Goal: Transaction & Acquisition: Register for event/course

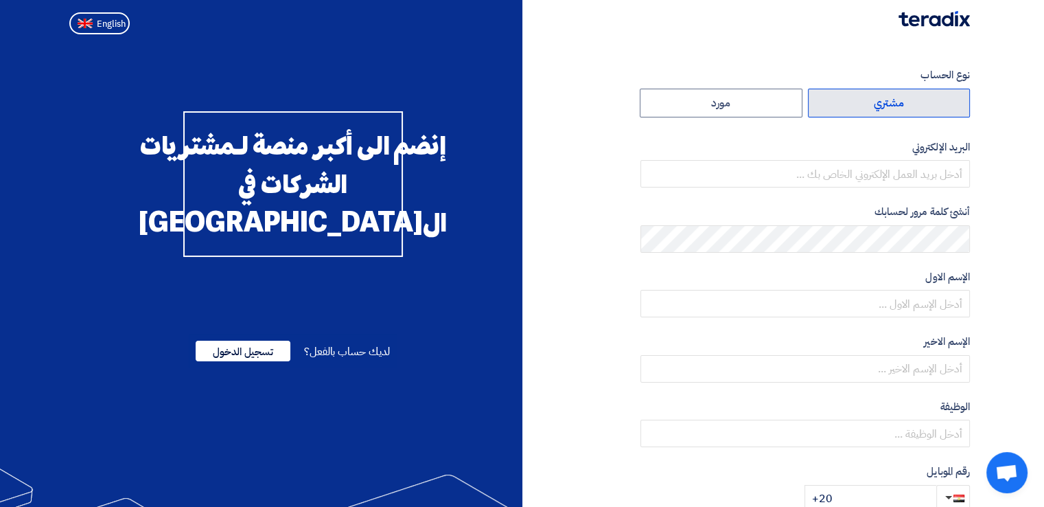
click at [876, 89] on label "مشتري" at bounding box center [889, 103] width 163 height 29
click at [876, 89] on input "مشتري" at bounding box center [889, 102] width 161 height 27
radio input "true"
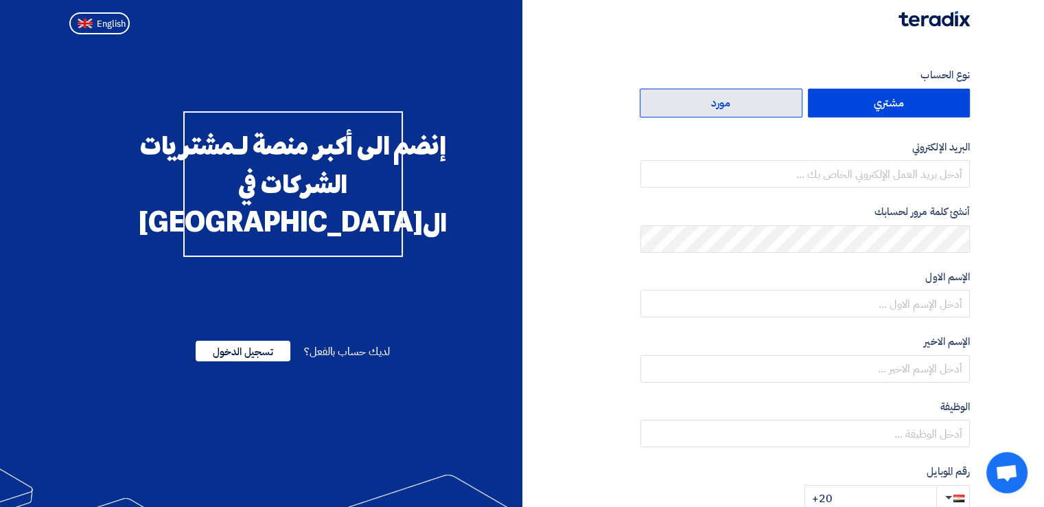
click at [766, 106] on label "مورد" at bounding box center [721, 103] width 163 height 29
click at [766, 106] on input "مورد" at bounding box center [720, 102] width 161 height 27
radio input "true"
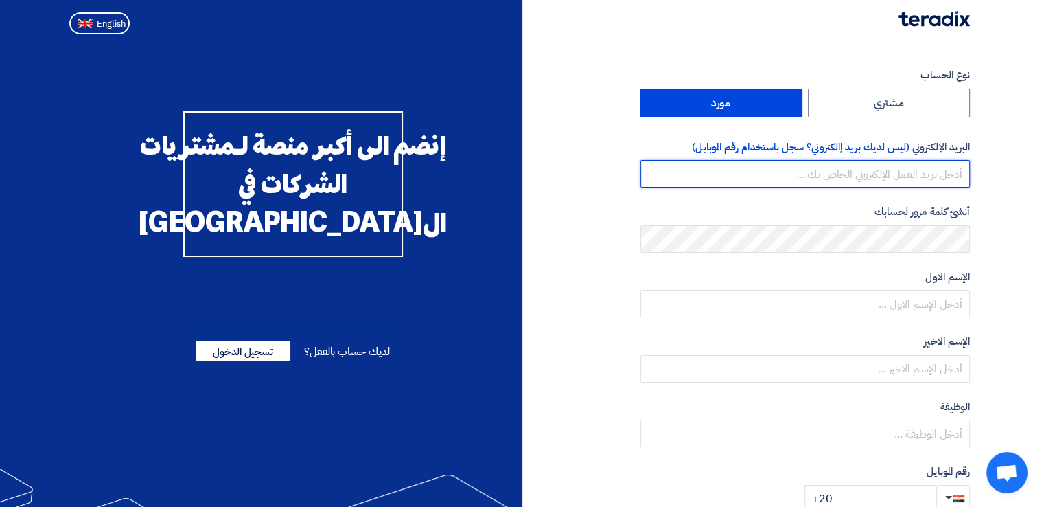
click at [833, 176] on input "email" at bounding box center [804, 173] width 329 height 27
type input "[PERSON_NAME][EMAIL_ADDRESS][DOMAIN_NAME]"
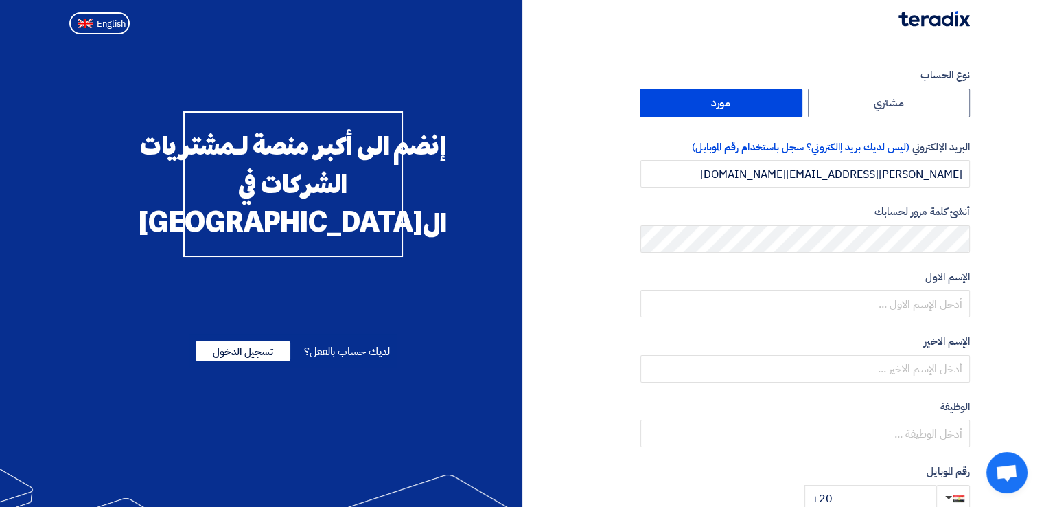
click at [879, 281] on label "الإسم الاول" at bounding box center [804, 277] width 329 height 16
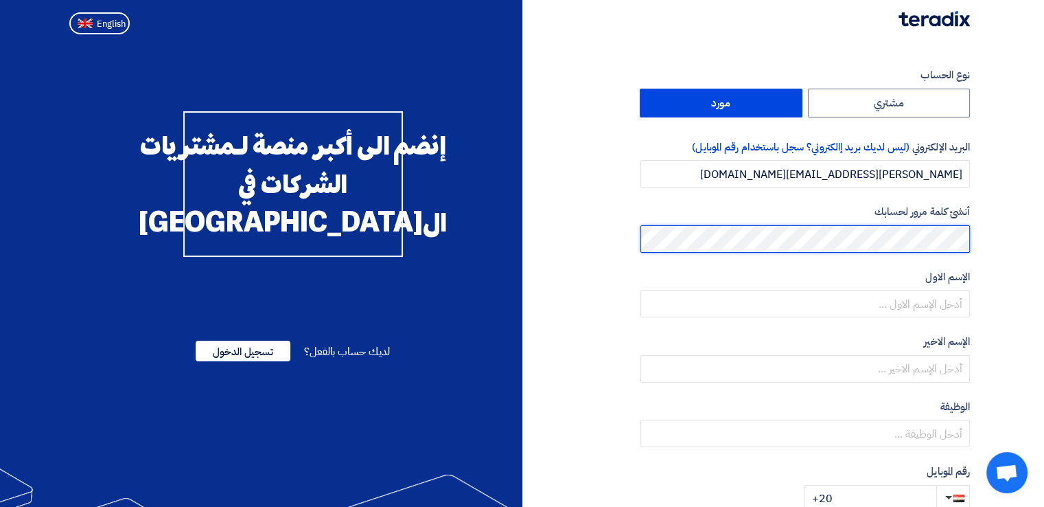
click at [1044, 204] on html "نوع الحساب مشتري مورد البريد الإلكتروني (ليس لديك بريد إالكتروني؟ سجل باستخدام …" at bounding box center [522, 376] width 1044 height 753
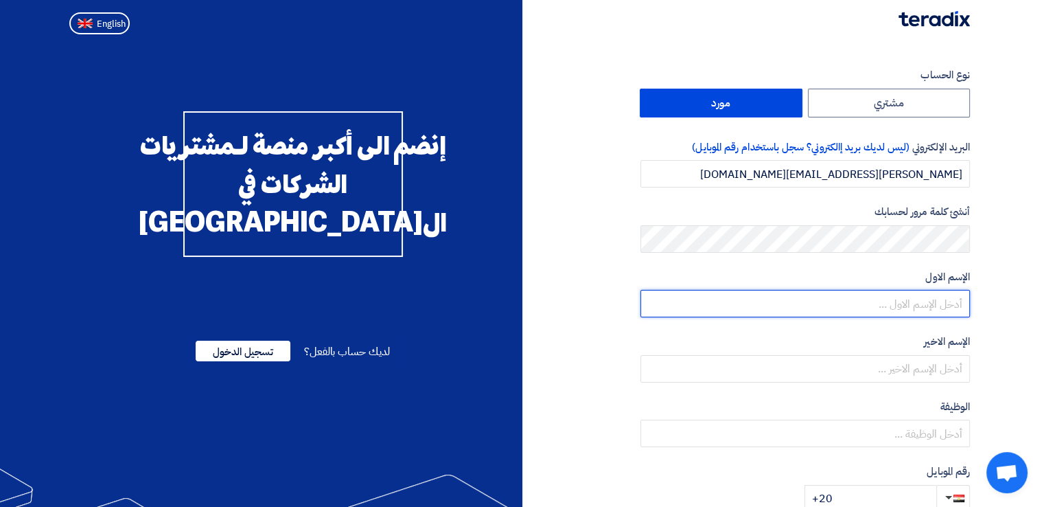
click at [920, 310] on input "text" at bounding box center [804, 303] width 329 height 27
type input "[PERSON_NAME]"
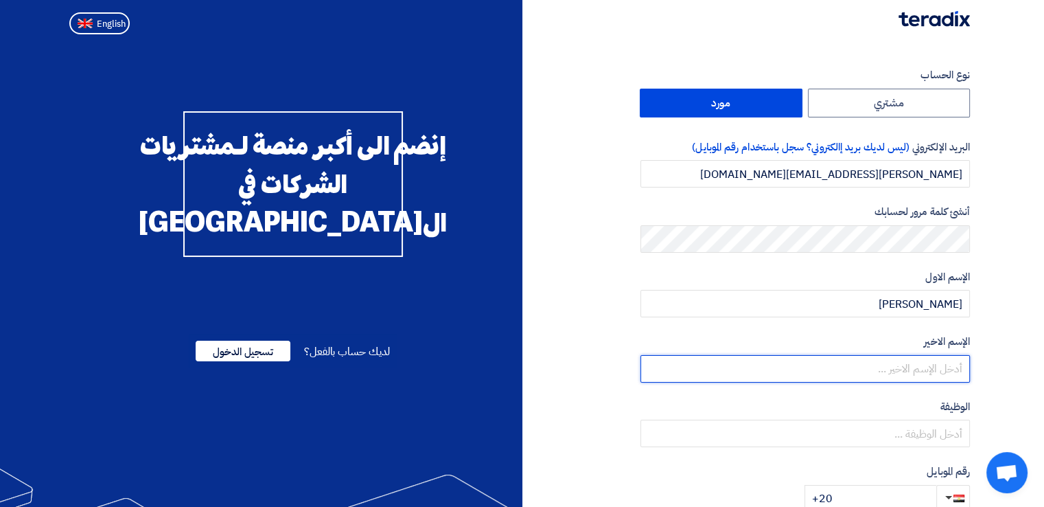
click at [925, 362] on input "text" at bounding box center [804, 368] width 329 height 27
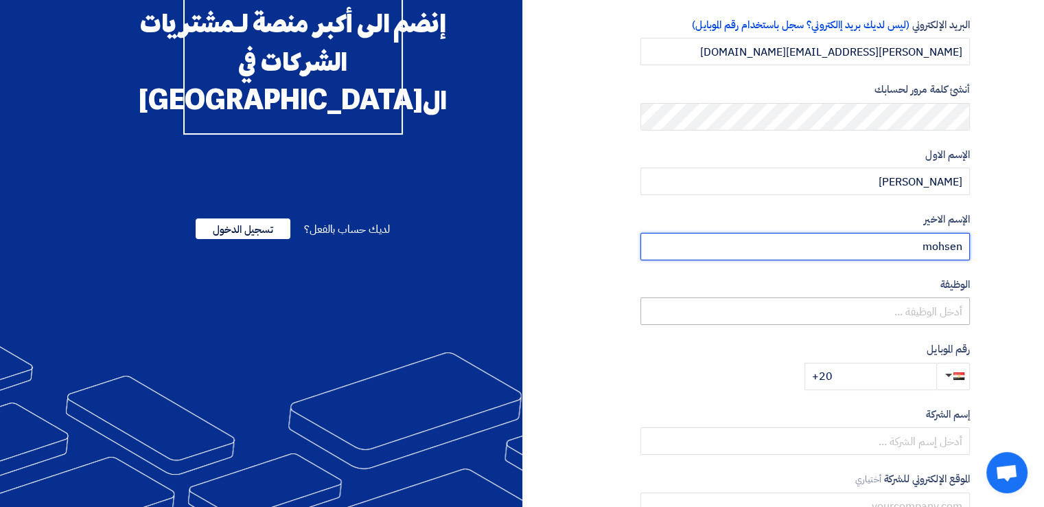
scroll to position [123, 0]
type input "mohsen"
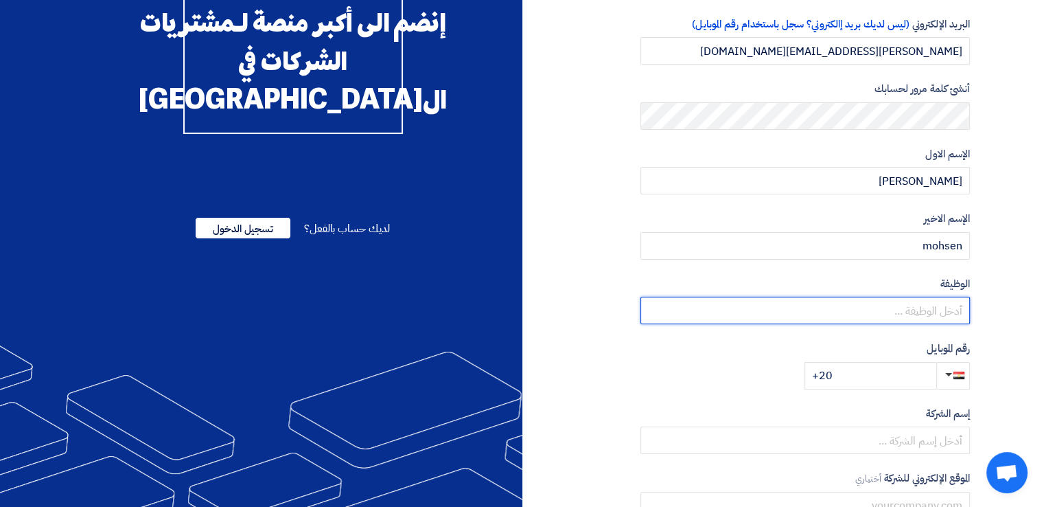
click at [917, 304] on input "text" at bounding box center [804, 310] width 329 height 27
type input "engineer"
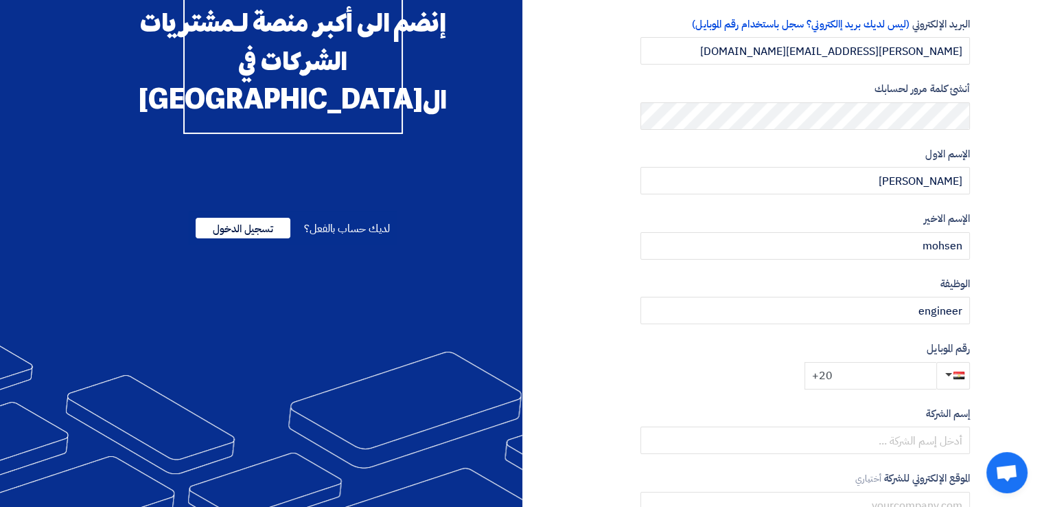
click at [898, 382] on input "+20" at bounding box center [870, 375] width 132 height 27
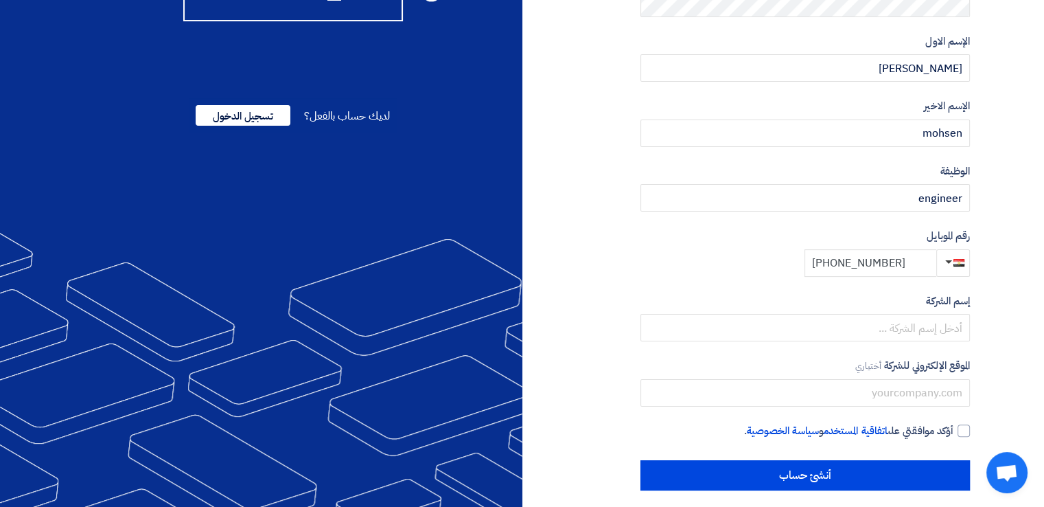
scroll to position [246, 0]
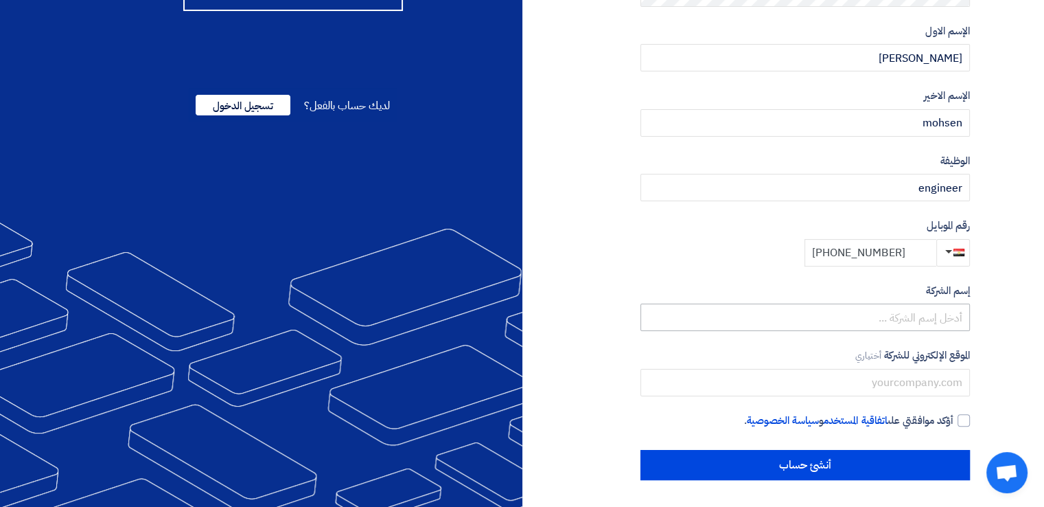
type input "[PHONE_NUMBER]"
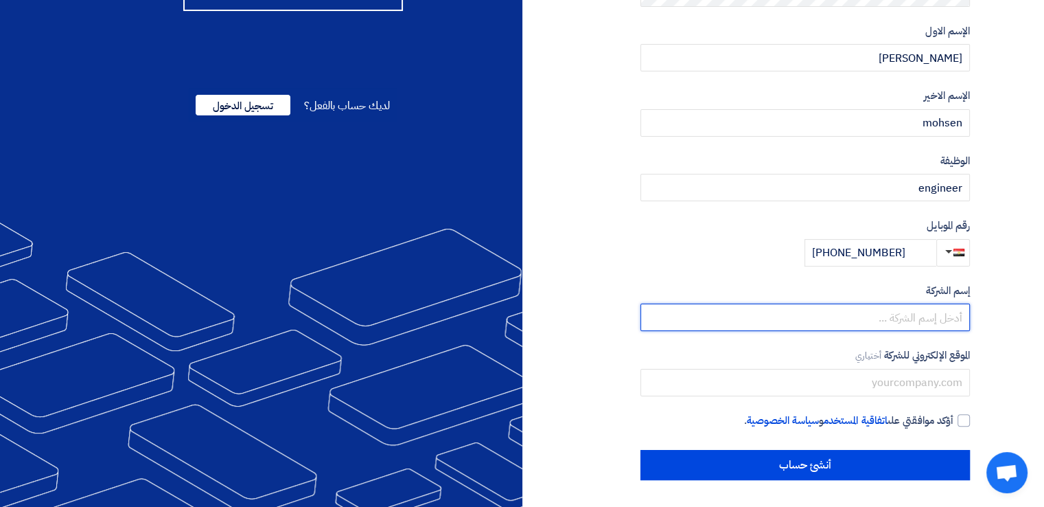
click at [910, 323] on input "text" at bounding box center [804, 316] width 329 height 27
type input "h"
type input "أ"
type input "الهندسية"
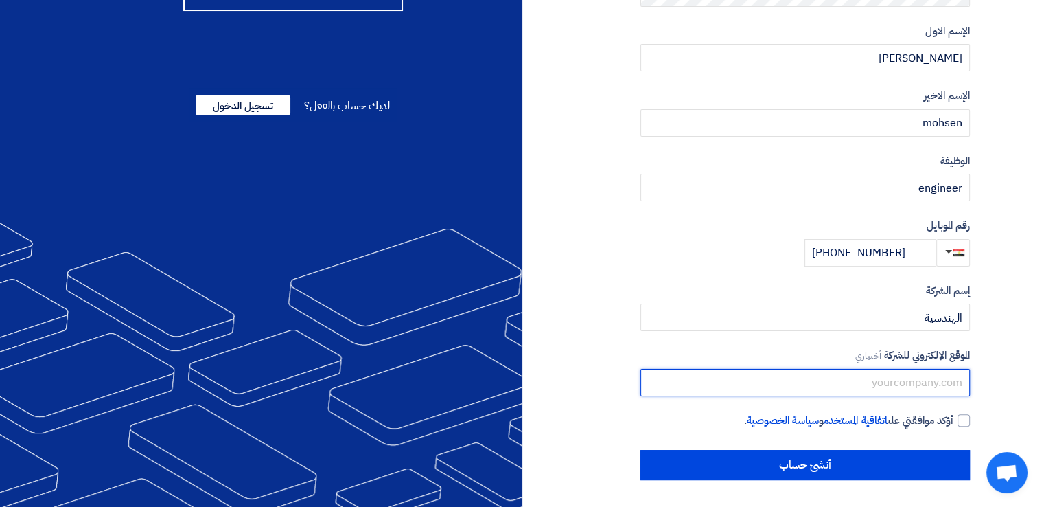
click at [915, 385] on input "text" at bounding box center [804, 382] width 329 height 27
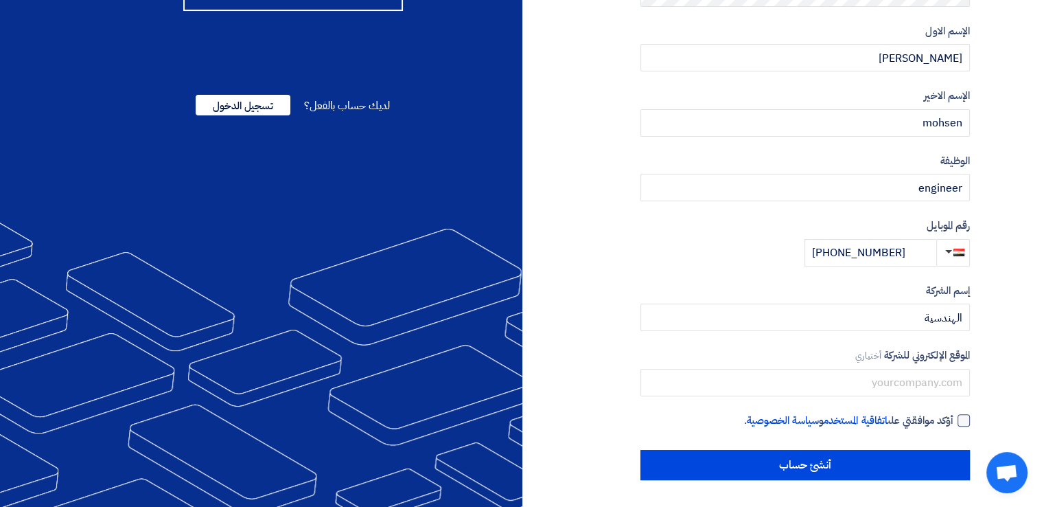
click at [950, 420] on span "أؤكد موافقتي على اتفاقية المستخدم و سياسة الخصوصية ." at bounding box center [848, 421] width 209 height 16
click at [950, 420] on input "أؤكد موافقتي على اتفاقية المستخدم و سياسة الخصوصية ." at bounding box center [788, 426] width 329 height 27
checkbox input "true"
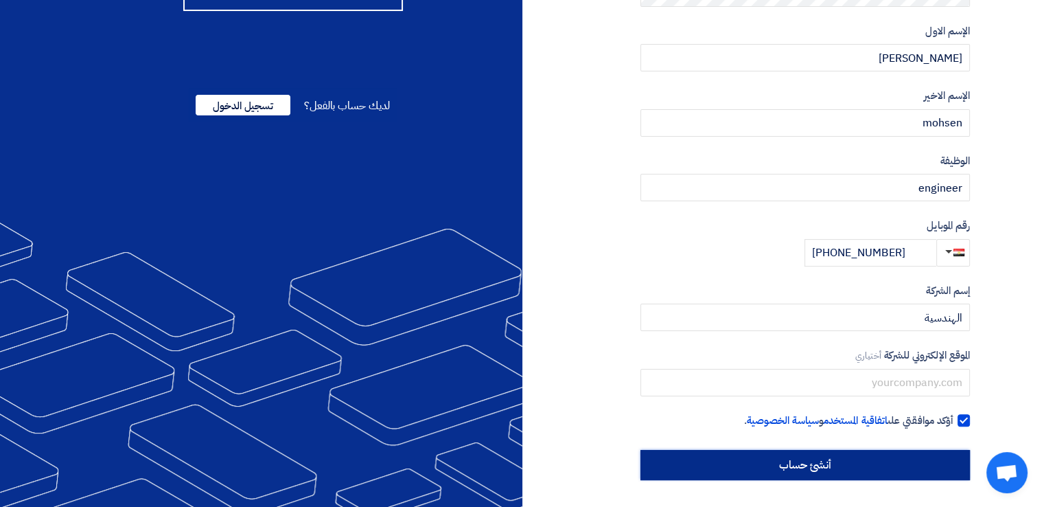
click at [947, 462] on input "أنشئ حساب" at bounding box center [804, 465] width 329 height 30
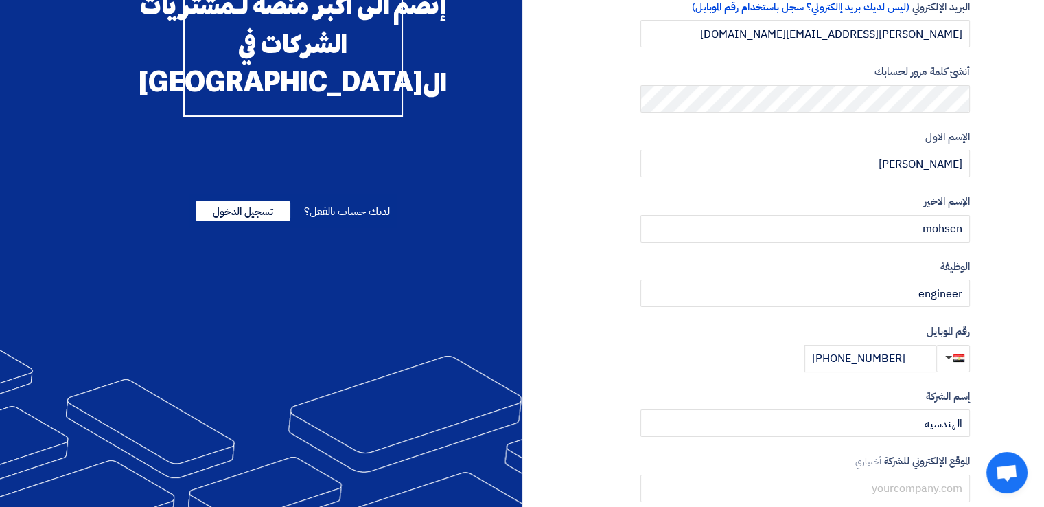
scroll to position [266, 0]
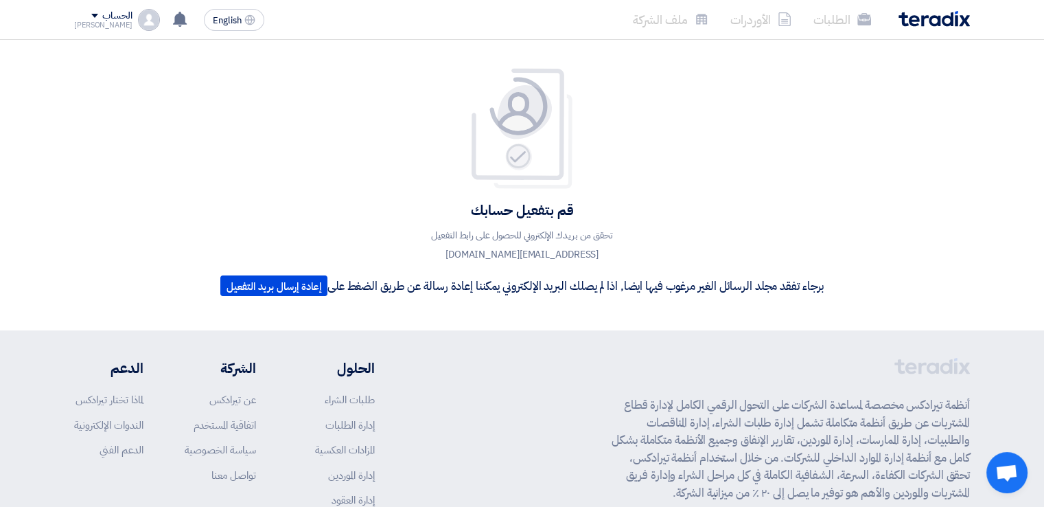
click at [675, 127] on div "قم بتفعيل حسابك تحقق من بريدك الإلكتروني للحصول على رابط التفعيل [EMAIL_ADDRESS…" at bounding box center [522, 184] width 624 height 235
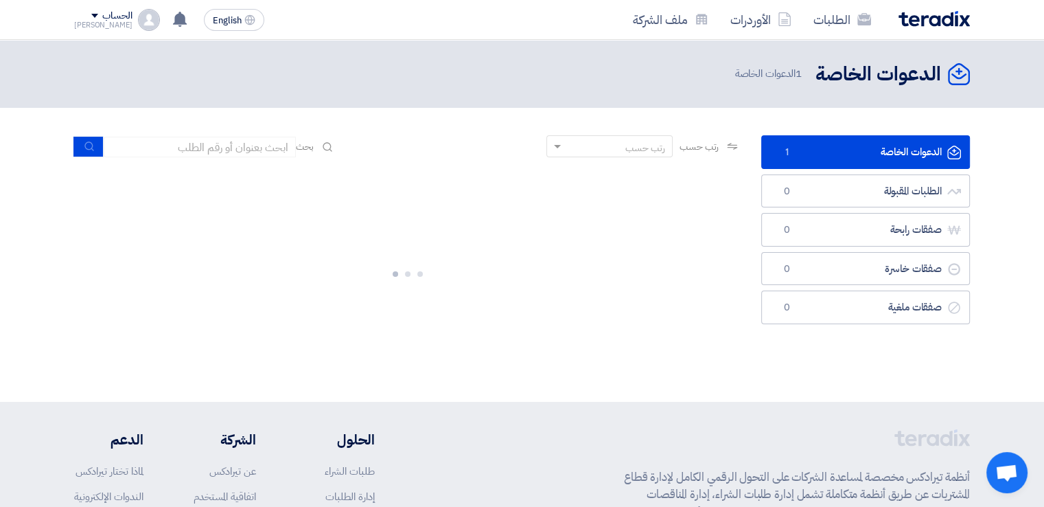
click at [624, 309] on div at bounding box center [407, 271] width 666 height 206
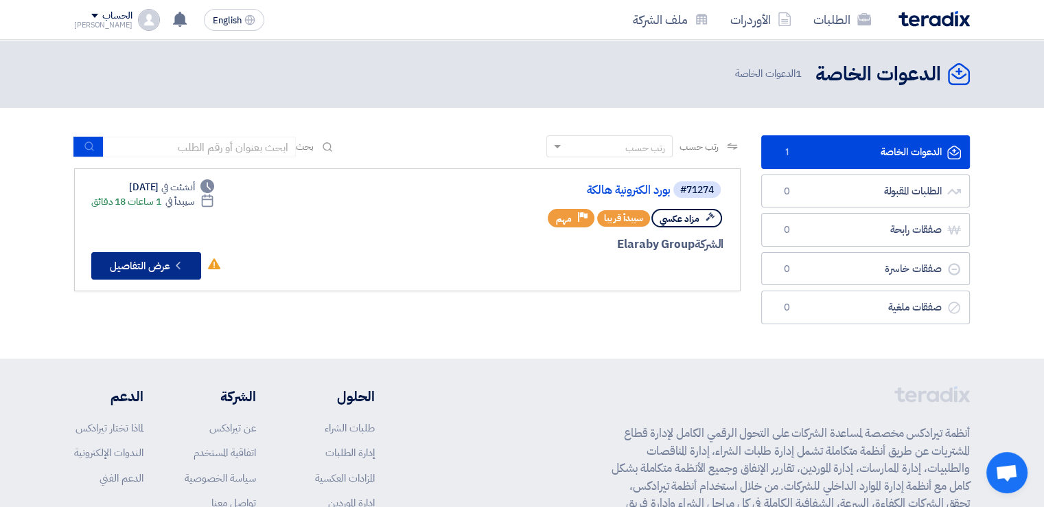
click at [157, 263] on button "Check details عرض التفاصيل" at bounding box center [146, 265] width 110 height 27
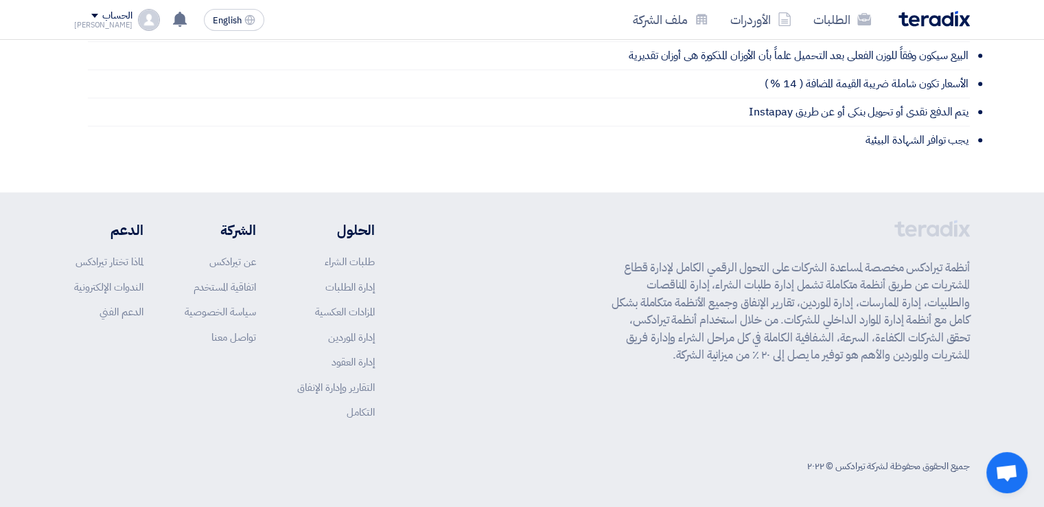
scroll to position [666, 0]
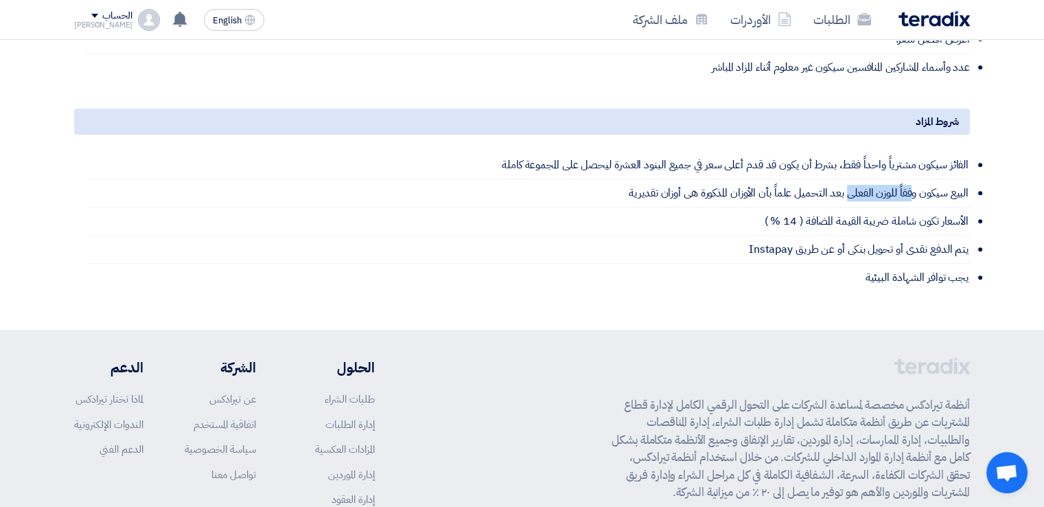
drag, startPoint x: 911, startPoint y: 189, endPoint x: 843, endPoint y: 186, distance: 68.0
click at [843, 186] on li "البيع سيكون وفقاً للوزن الفعلى بعد التحميل علماً بأن الأوزان المذكورة هى أوزان …" at bounding box center [529, 193] width 882 height 28
drag, startPoint x: 873, startPoint y: 256, endPoint x: 824, endPoint y: 259, distance: 48.8
click at [824, 259] on li "يتم الدفع نقدى أو تحويل بنكى أو عن طريق Instapay" at bounding box center [529, 249] width 882 height 28
drag, startPoint x: 842, startPoint y: 277, endPoint x: 955, endPoint y: 292, distance: 114.9
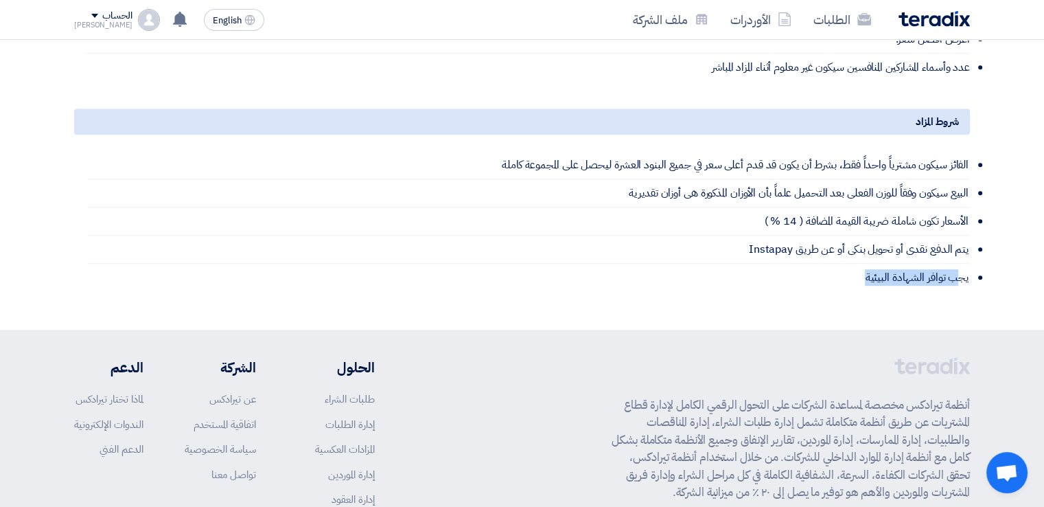
drag, startPoint x: 955, startPoint y: 292, endPoint x: 848, endPoint y: 286, distance: 107.2
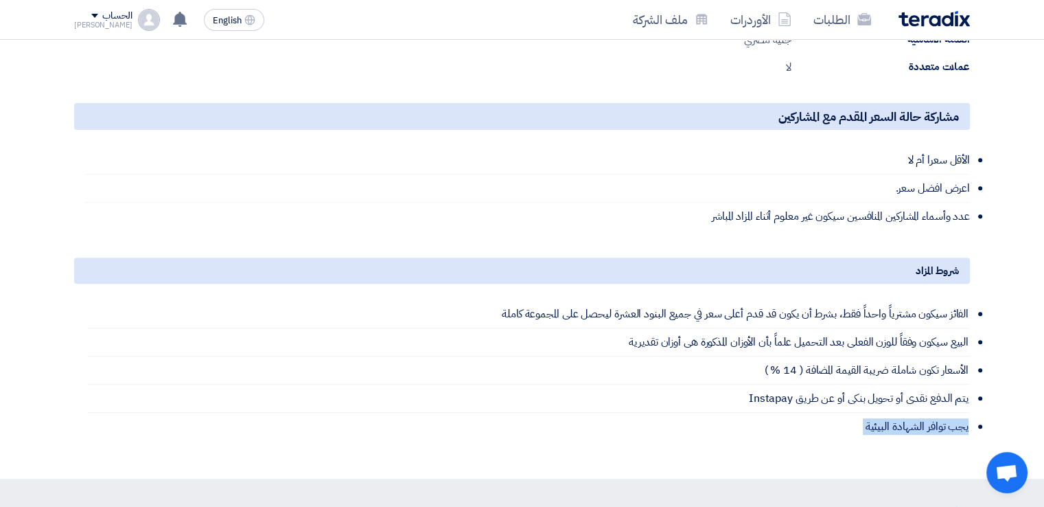
scroll to position [519, 0]
drag, startPoint x: 860, startPoint y: 201, endPoint x: 826, endPoint y: 215, distance: 36.3
click at [826, 215] on li "عدد وأسماء المشاركين المنافسين سيكون غير معلوم أثناء المزاد المباشر" at bounding box center [527, 214] width 885 height 27
click at [799, 213] on li "عدد وأسماء المشاركين المنافسين سيكون غير معلوم أثناء المزاد المباشر" at bounding box center [527, 214] width 885 height 27
drag, startPoint x: 799, startPoint y: 213, endPoint x: 711, endPoint y: 223, distance: 88.4
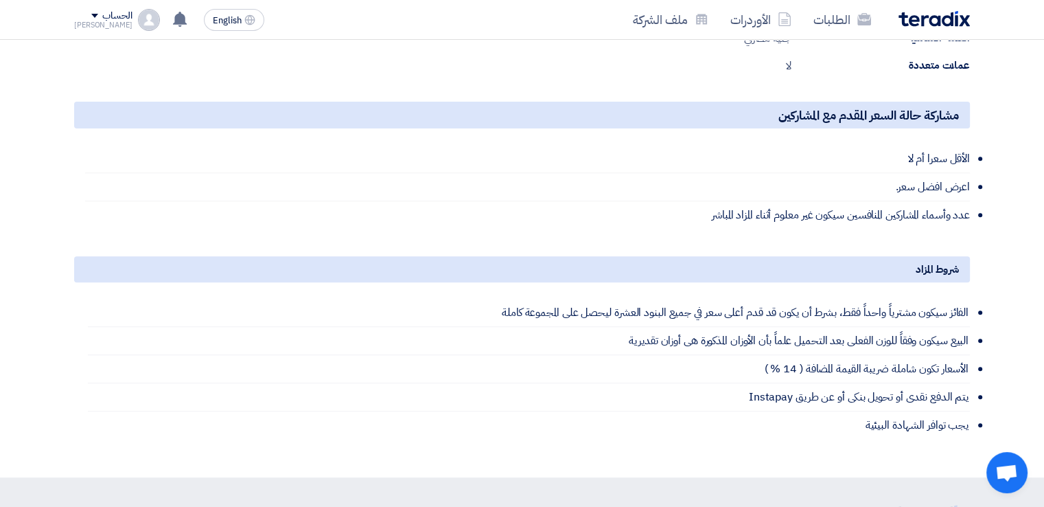
click at [711, 223] on li "عدد وأسماء المشاركين المنافسين سيكون غير معلوم أثناء المزاد المباشر" at bounding box center [527, 214] width 885 height 27
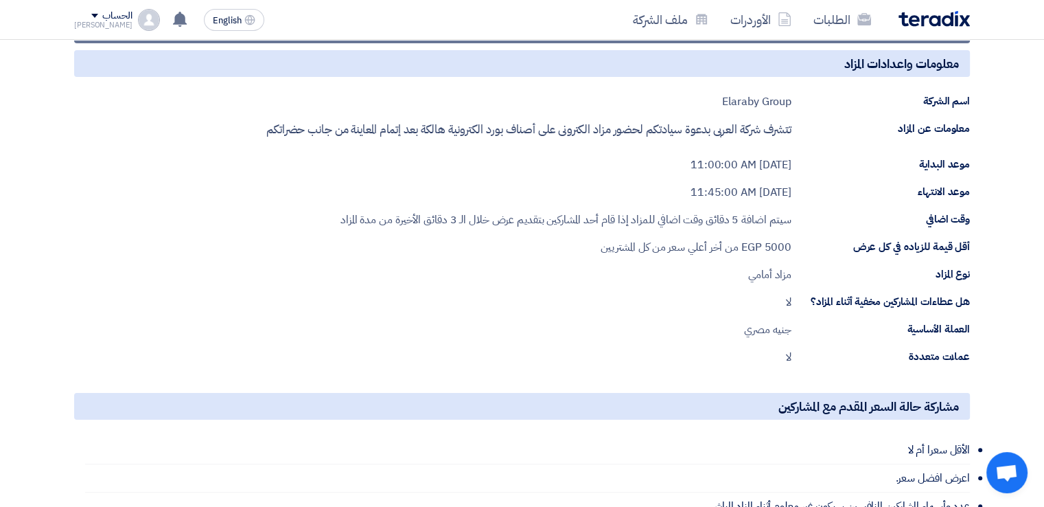
scroll to position [0, 0]
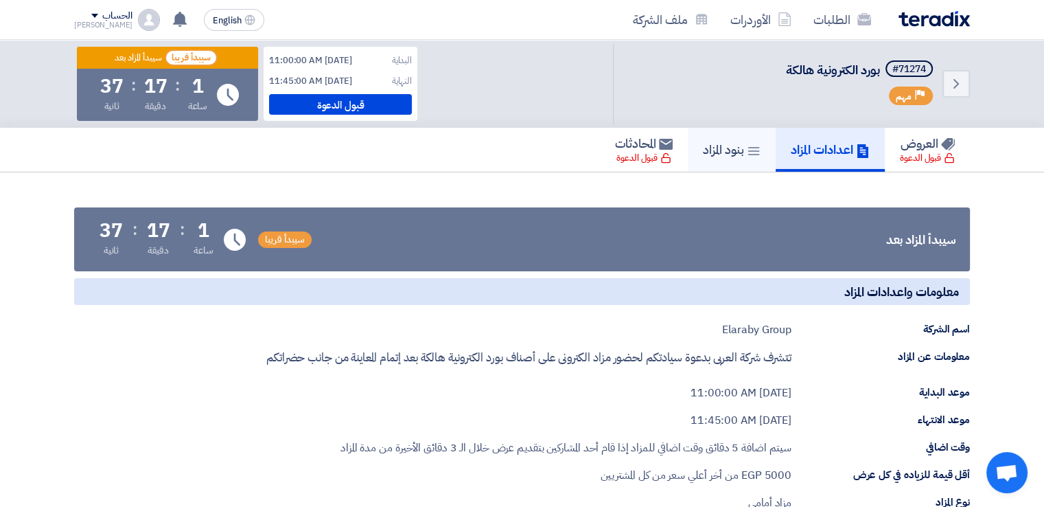
click at [748, 150] on use at bounding box center [754, 151] width 12 height 8
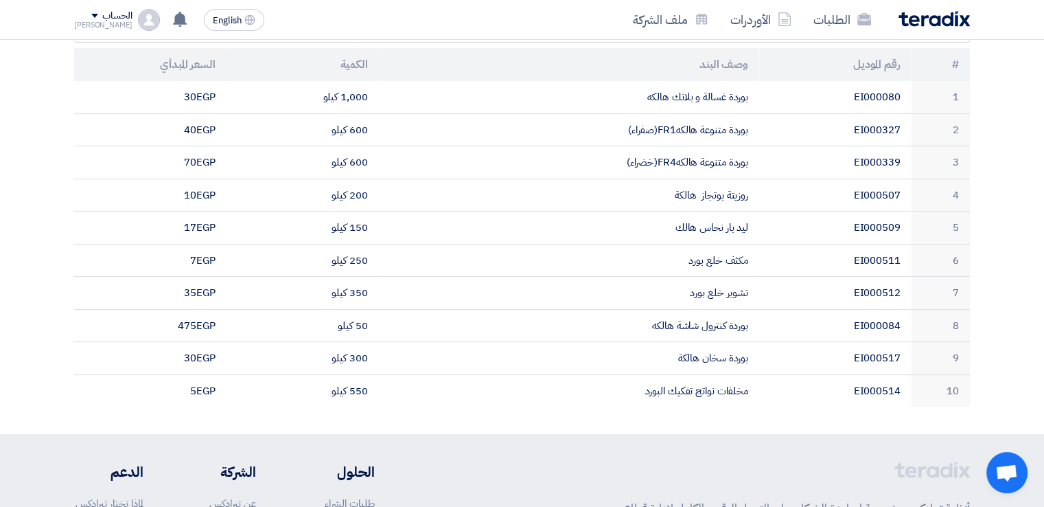
scroll to position [270, 0]
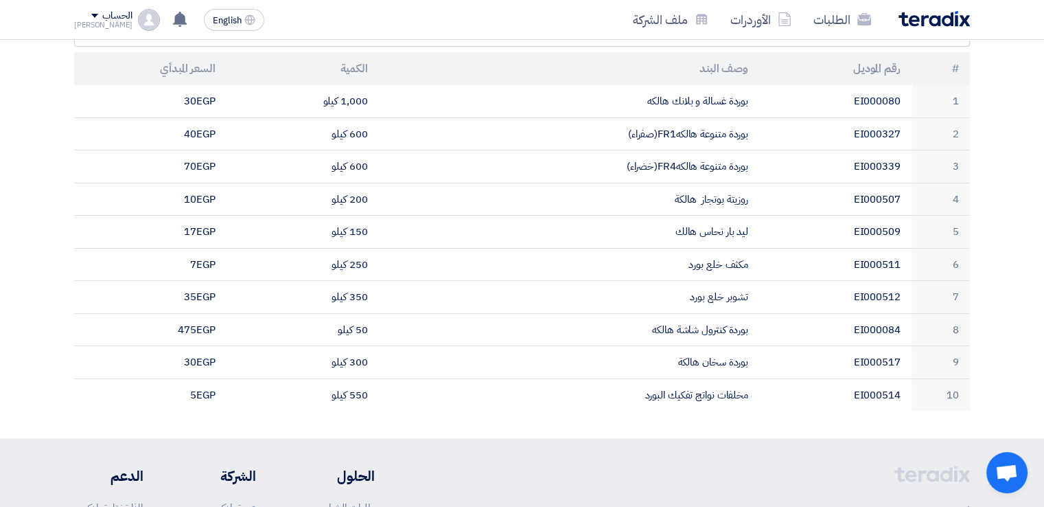
drag, startPoint x: 1028, startPoint y: 226, endPoint x: 1049, endPoint y: 113, distance: 114.7
click at [1044, 113] on html "الطلبات الأوردرات ملف الشركة English EN لا توجد إشعارات جديدة لديك الحساب Moham…" at bounding box center [522, 241] width 1044 height 1023
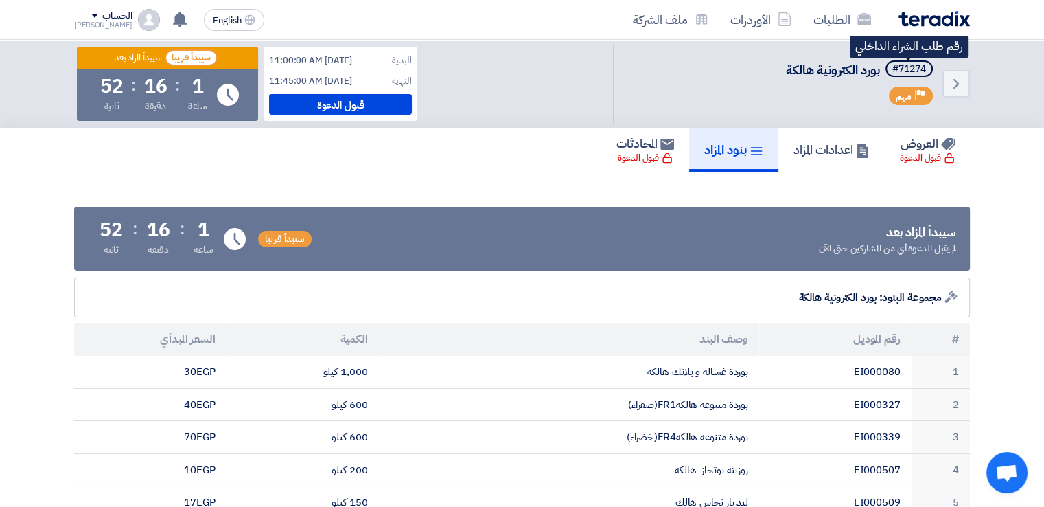
click at [901, 69] on div "#71274" at bounding box center [909, 70] width 34 height 10
click at [947, 188] on section "سيبدأ المزاد بعد لم يقبل الدعوة أي من المشاركين حتى الآن سيبدأ قريبا Time Remai…" at bounding box center [522, 440] width 1044 height 536
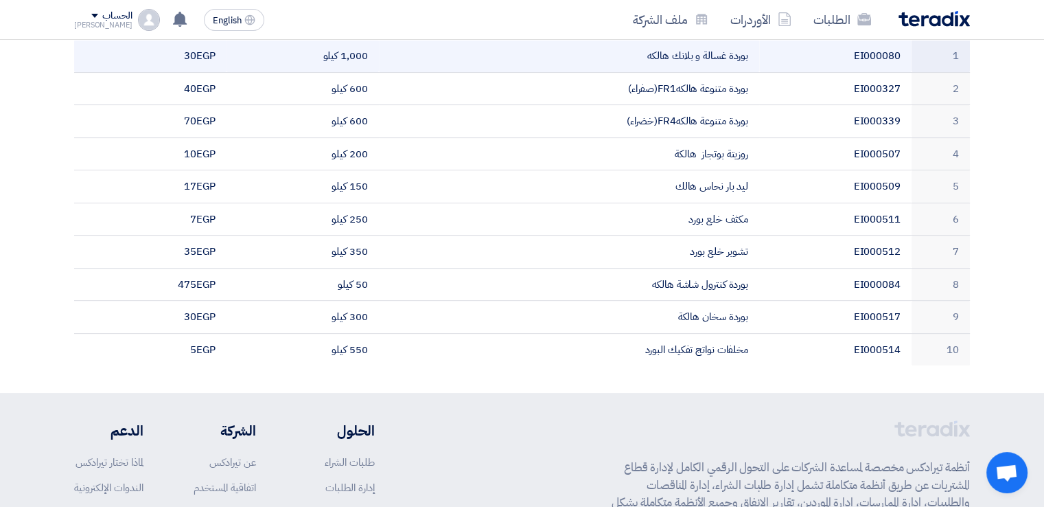
scroll to position [258, 0]
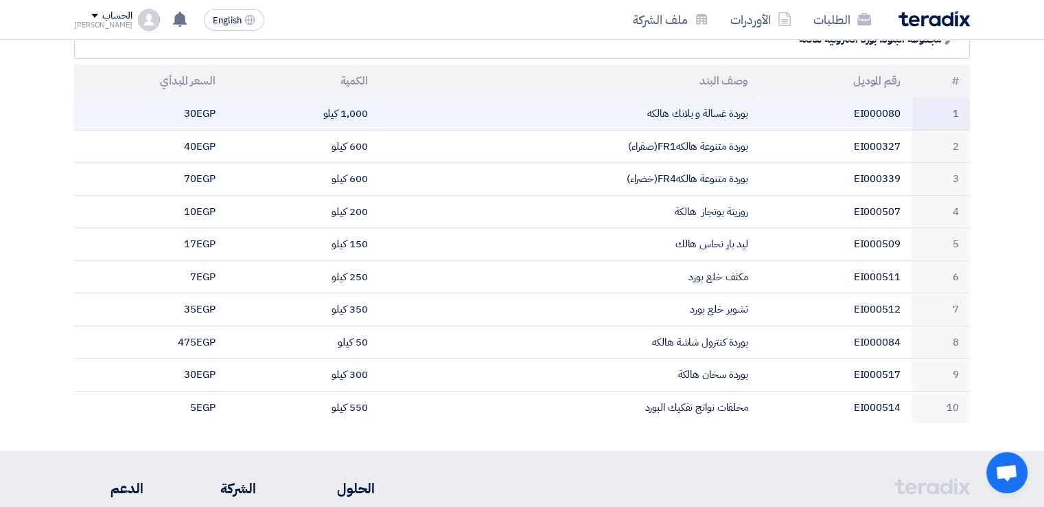
click at [595, 284] on td "مكثف خلع بورد" at bounding box center [569, 276] width 380 height 33
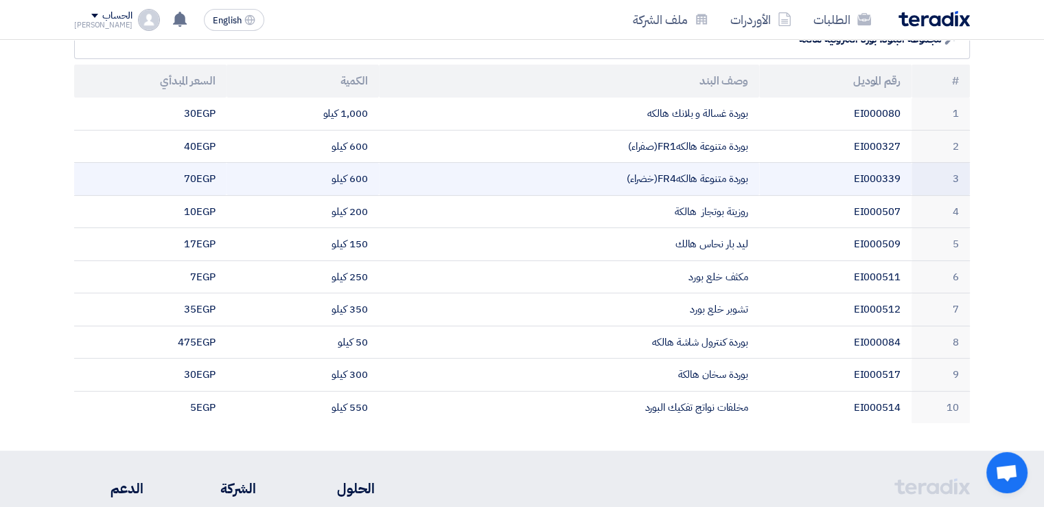
click at [555, 181] on td "بوردة متنوعة هالكهFR4(خضراء)" at bounding box center [569, 179] width 380 height 33
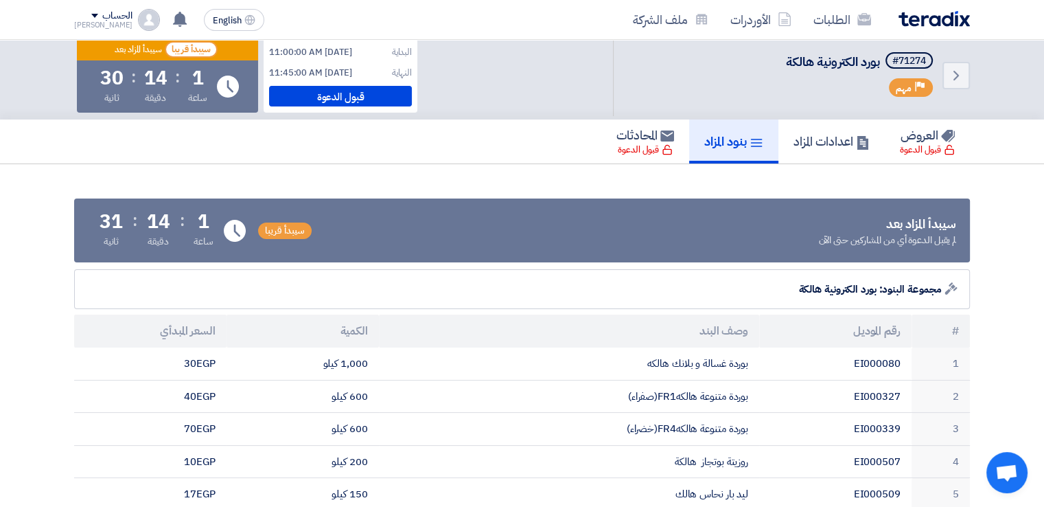
scroll to position [12, 0]
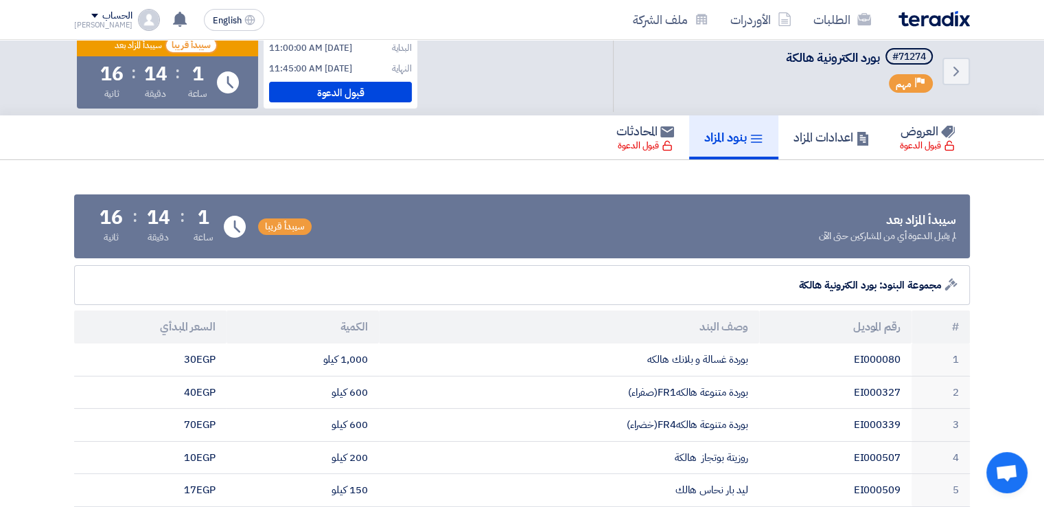
click at [638, 181] on section "سيبدأ المزاد بعد لم يقبل الدعوة أي من المشاركين حتى الآن سيبدأ قريبا Time Remai…" at bounding box center [522, 428] width 1044 height 536
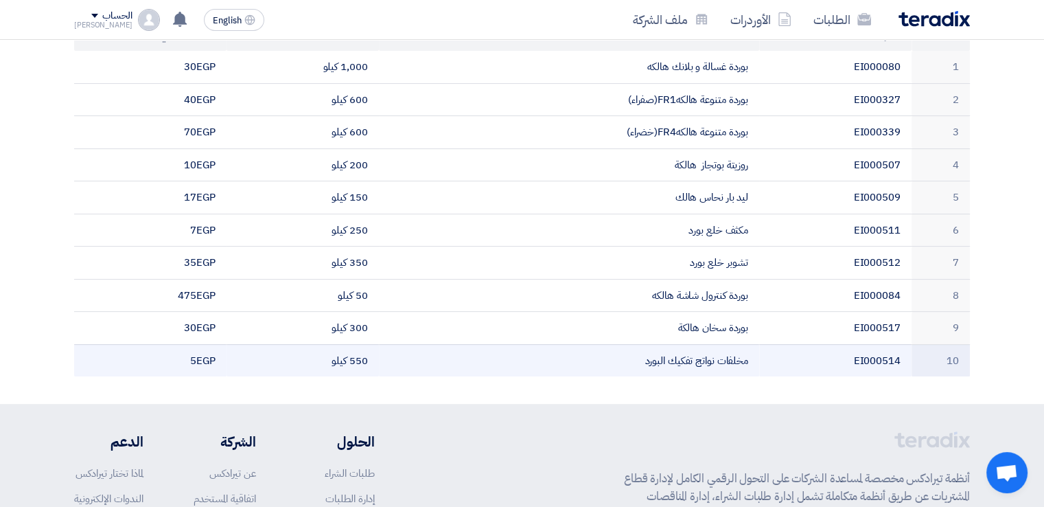
scroll to position [296, 0]
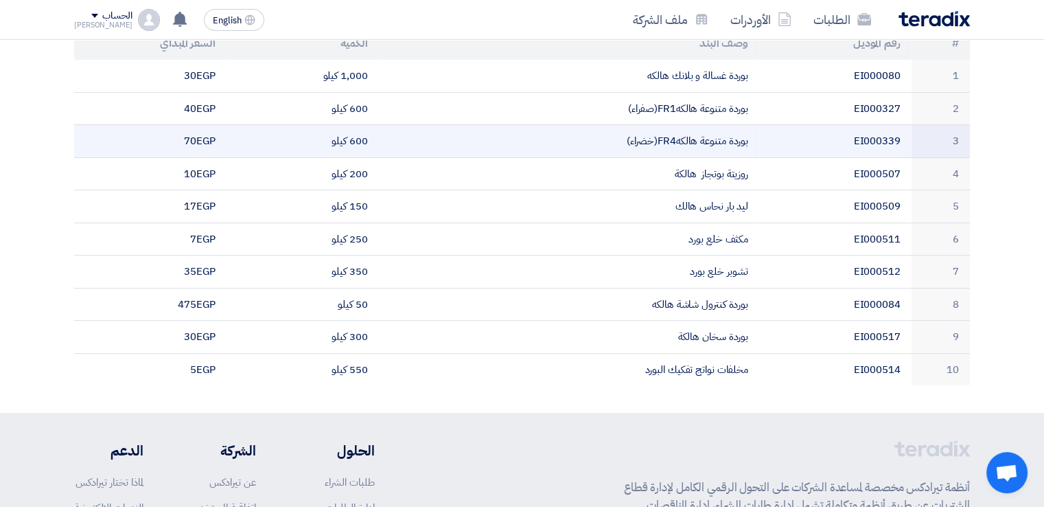
click at [785, 135] on td "EI000339" at bounding box center [835, 141] width 152 height 33
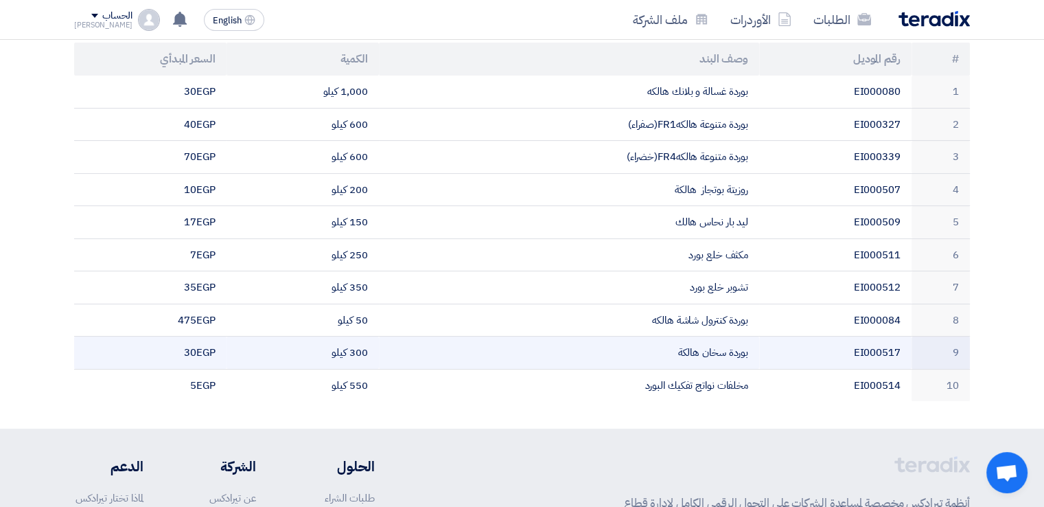
scroll to position [283, 0]
click at [364, 324] on td "50 كيلو" at bounding box center [303, 317] width 152 height 33
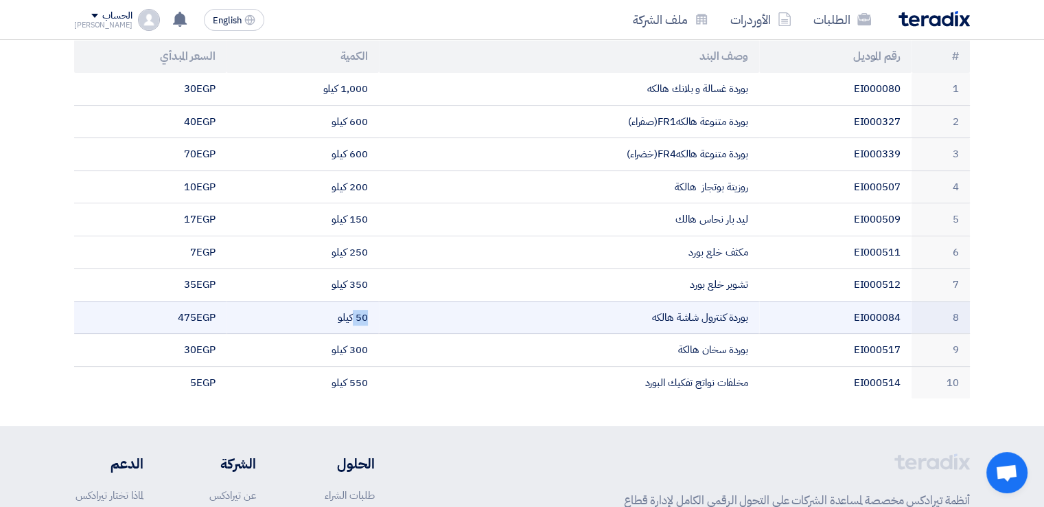
scroll to position [334, 0]
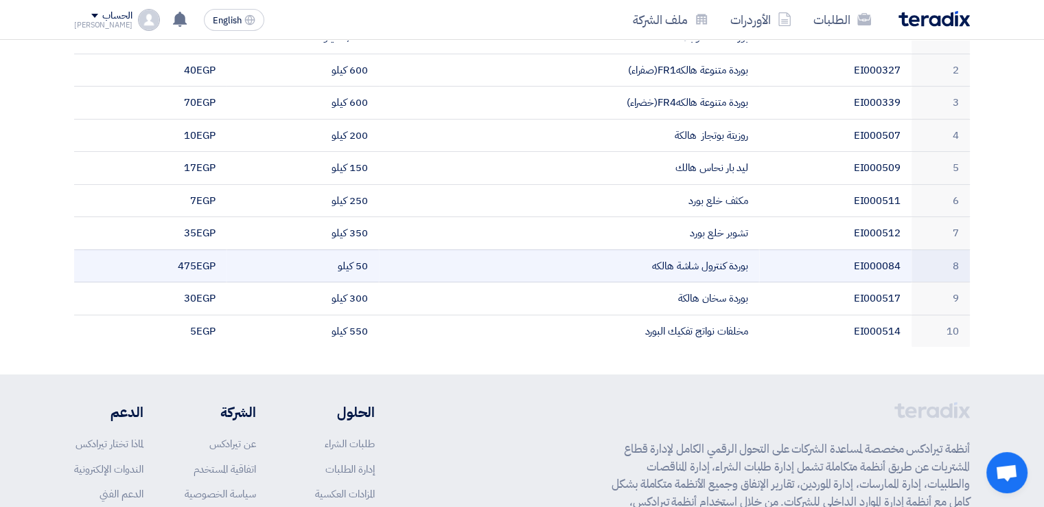
click at [369, 305] on td "300 كيلو" at bounding box center [303, 298] width 152 height 33
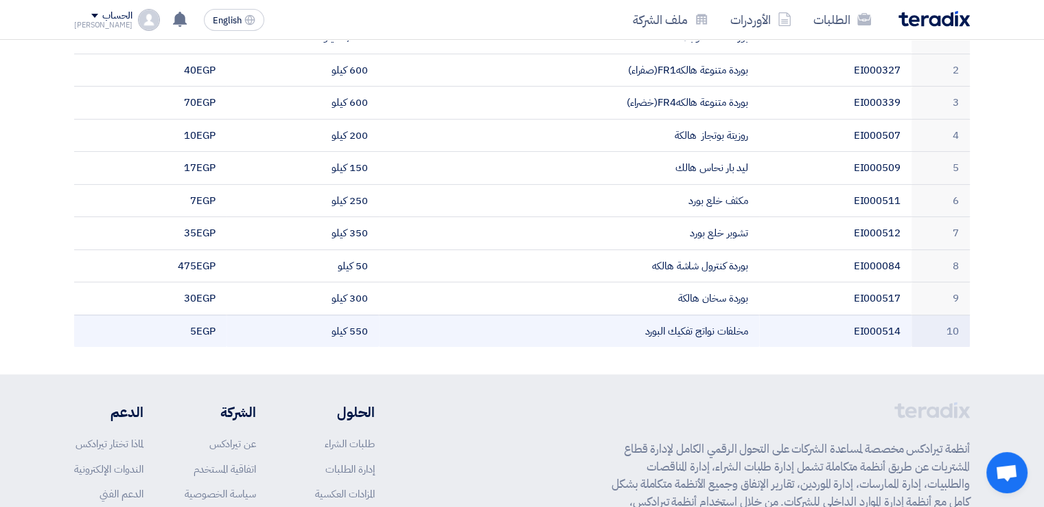
click at [376, 344] on td "550 كيلو" at bounding box center [303, 330] width 152 height 32
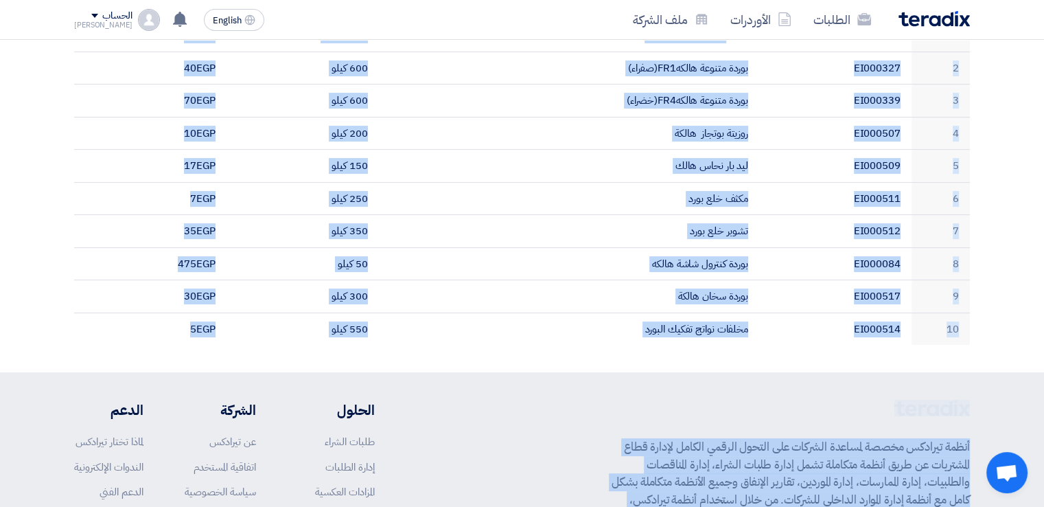
scroll to position [515, 0]
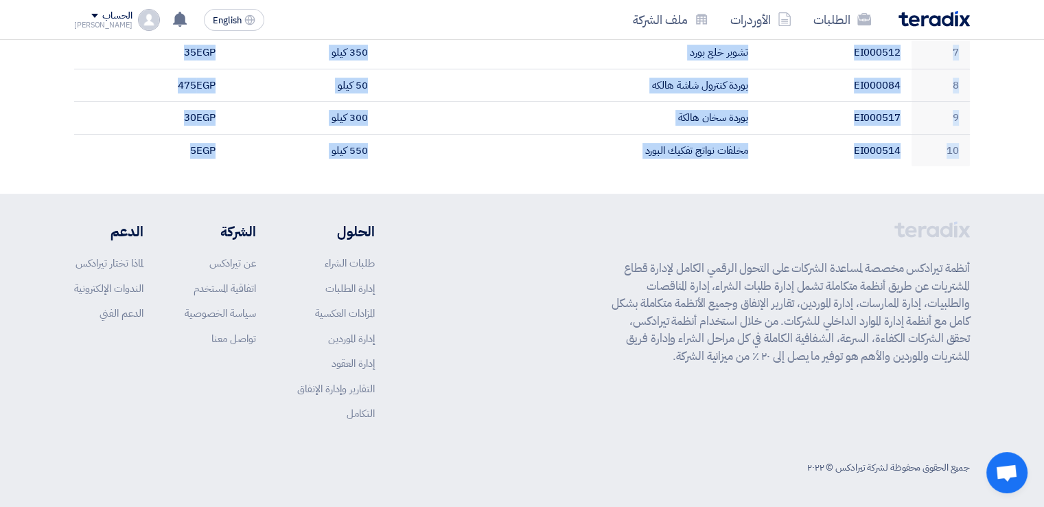
drag, startPoint x: 727, startPoint y: 138, endPoint x: 560, endPoint y: 205, distance: 179.6
click at [560, 205] on app-shell "الطلبات الأوردرات ملف الشركة English EN لا توجد إشعارات جديدة لديك الحساب Moham…" at bounding box center [522, 17] width 1044 height 984
click at [560, 205] on footer "أنظمة تيرادكس مخصصة لمساعدة الشركات على التحول الرقمي الكامل لإدارة قطاع المشتر…" at bounding box center [522, 351] width 1044 height 315
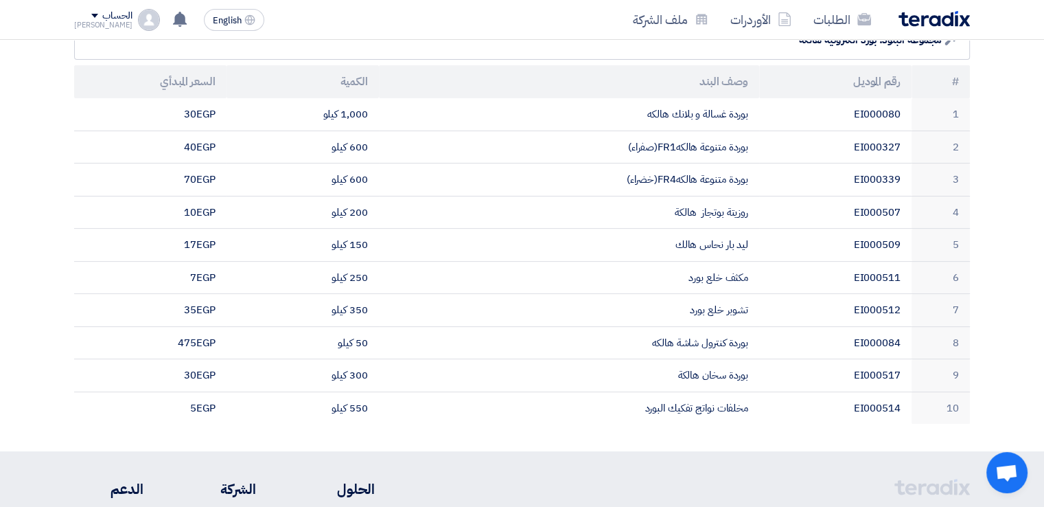
scroll to position [246, 0]
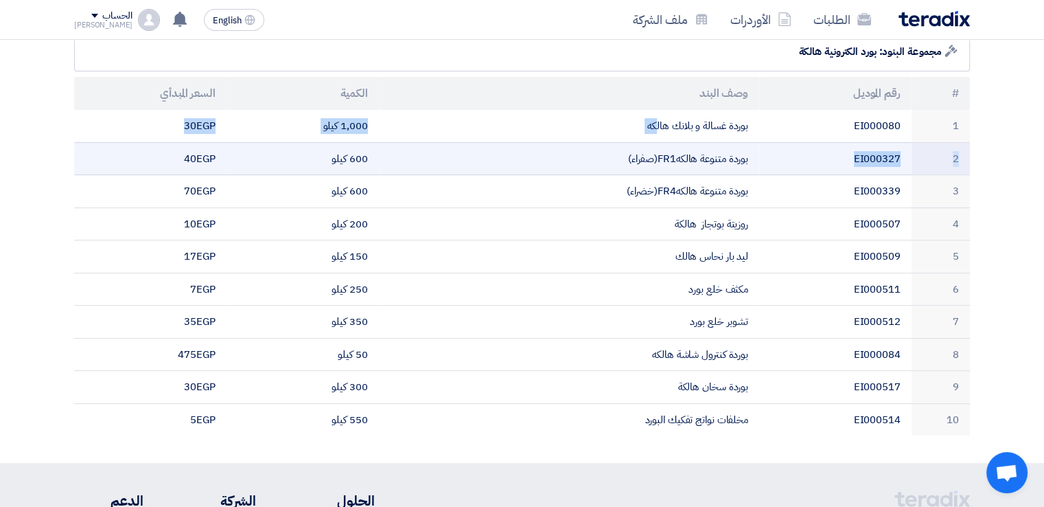
drag, startPoint x: 656, startPoint y: 132, endPoint x: 797, endPoint y: 152, distance: 142.0
click at [797, 152] on tbody "1 EI000080 بوردة غسالة و بلانك هالكه 1,000 كيلو 30 egp 2 EI000327 بوردة متنوعة …" at bounding box center [522, 272] width 896 height 325
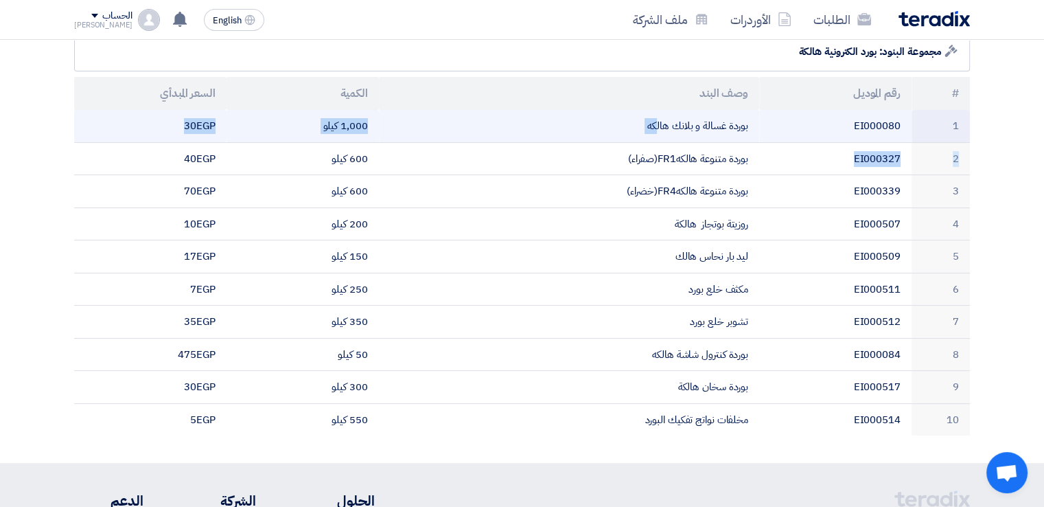
scroll to position [0, 0]
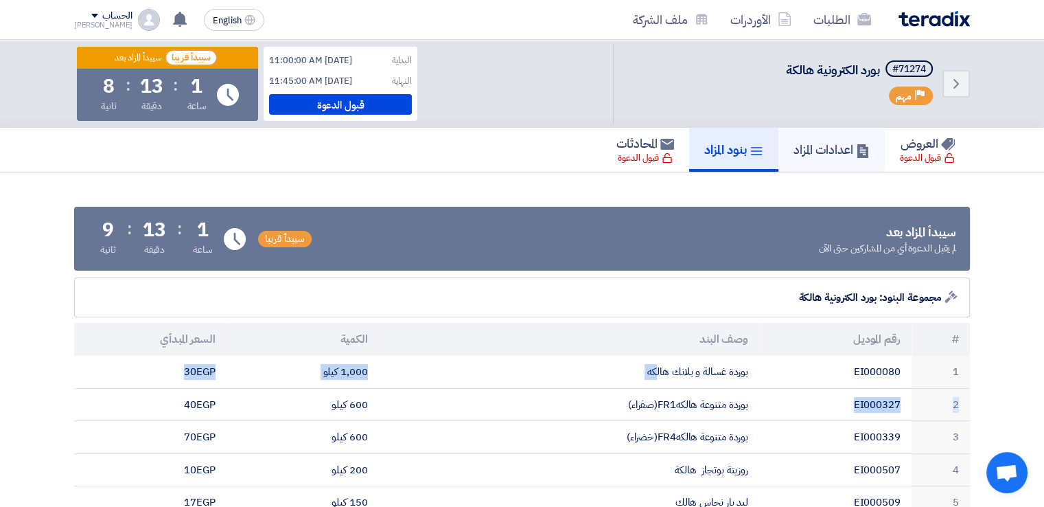
click at [859, 159] on link "اعدادات المزاد" at bounding box center [831, 150] width 106 height 44
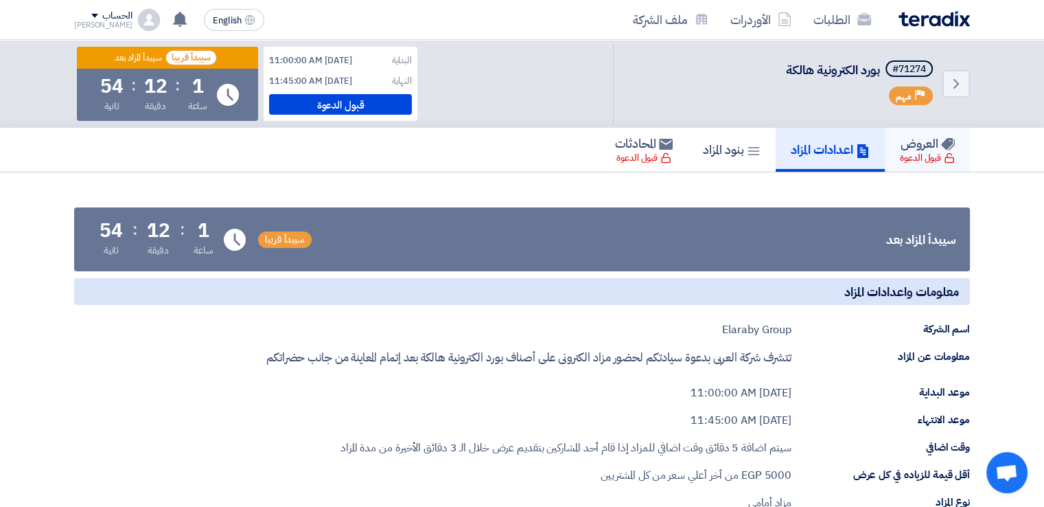
click at [929, 143] on h5 "العروض" at bounding box center [928, 143] width 54 height 16
click at [920, 156] on div "قبول الدعوة" at bounding box center [927, 158] width 55 height 14
click at [732, 159] on link "بنود المزاد" at bounding box center [732, 150] width 88 height 44
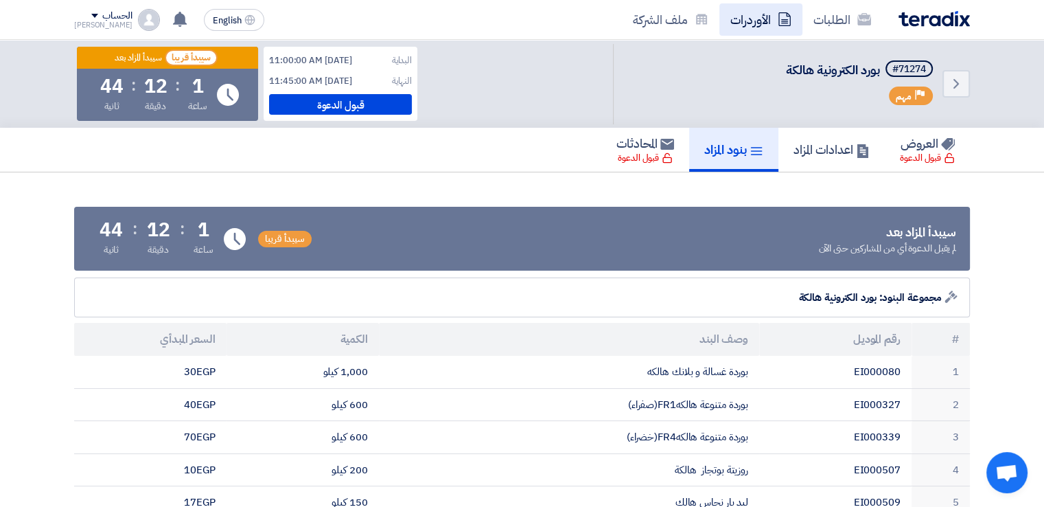
drag, startPoint x: 748, startPoint y: 1, endPoint x: 753, endPoint y: 22, distance: 21.1
click at [753, 22] on div "الطلبات الأوردرات ملف الشركة English EN لا توجد إشعارات جديدة لديك الحساب Moham…" at bounding box center [522, 19] width 916 height 39
click at [753, 22] on link "الأوردرات" at bounding box center [760, 19] width 83 height 32
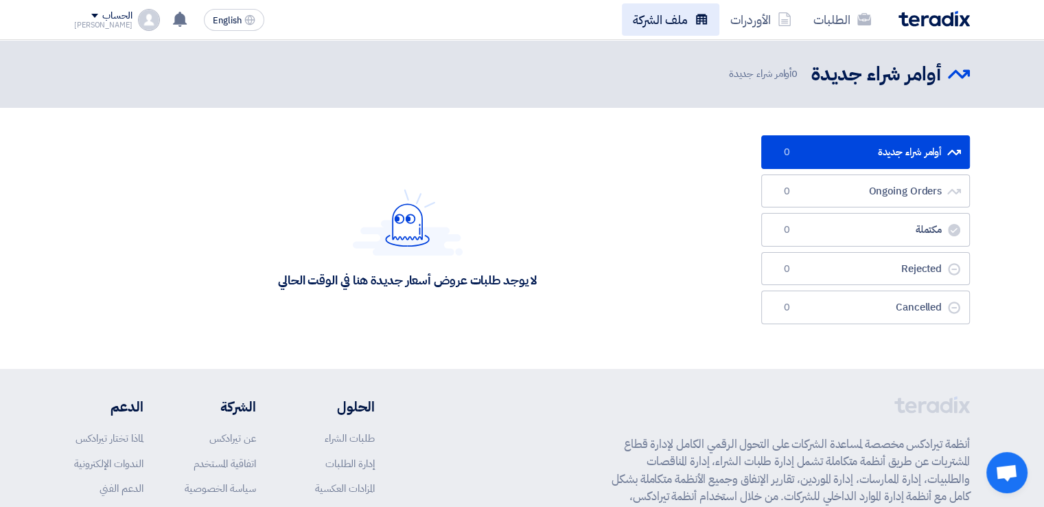
click at [687, 28] on link "ملف الشركة" at bounding box center [670, 19] width 97 height 32
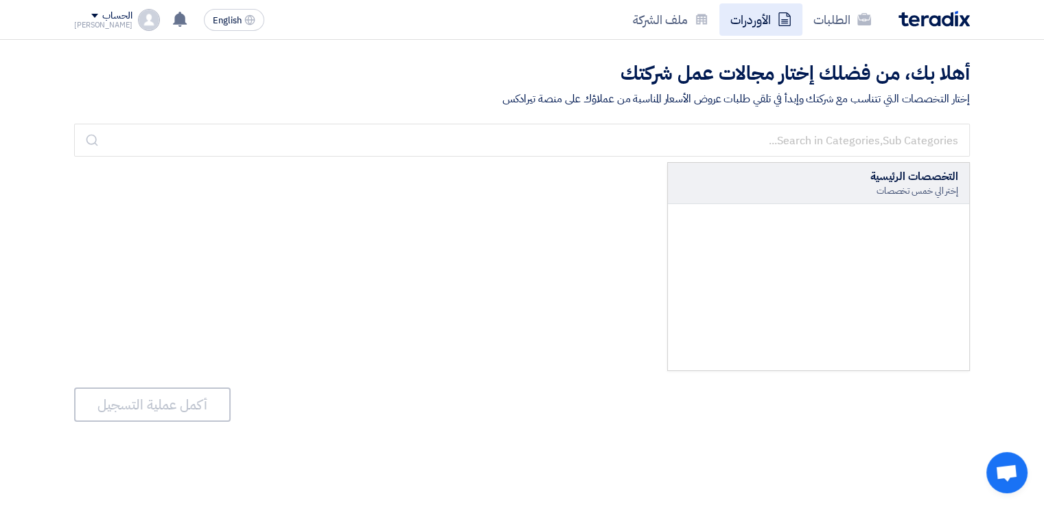
click at [766, 25] on link "الأوردرات" at bounding box center [760, 19] width 83 height 32
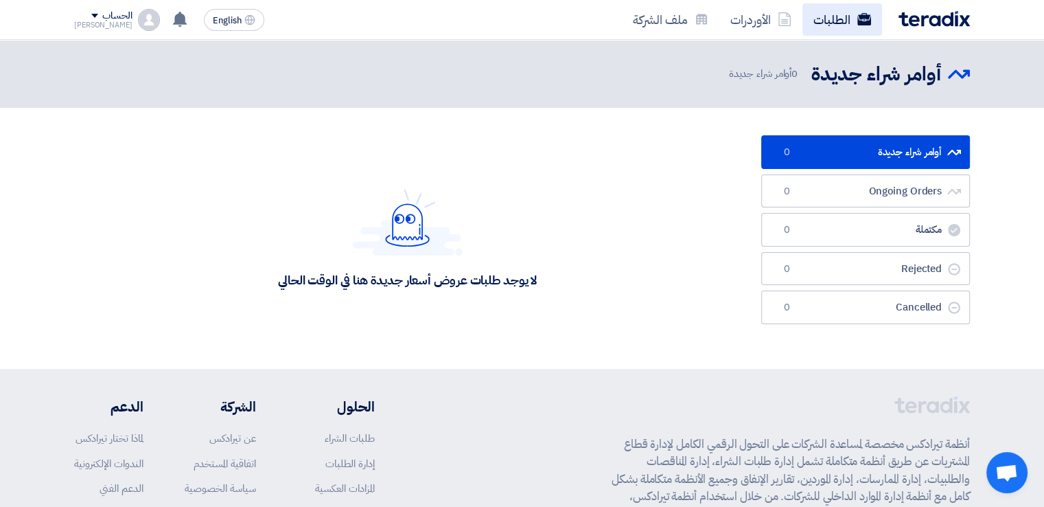
click at [826, 25] on link "الطلبات" at bounding box center [842, 19] width 80 height 32
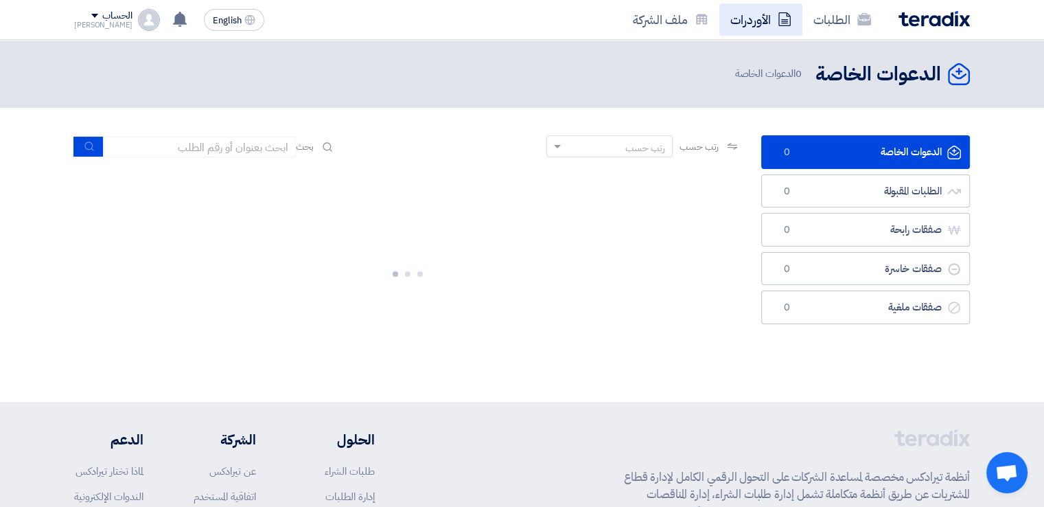
click at [780, 20] on use at bounding box center [784, 19] width 12 height 14
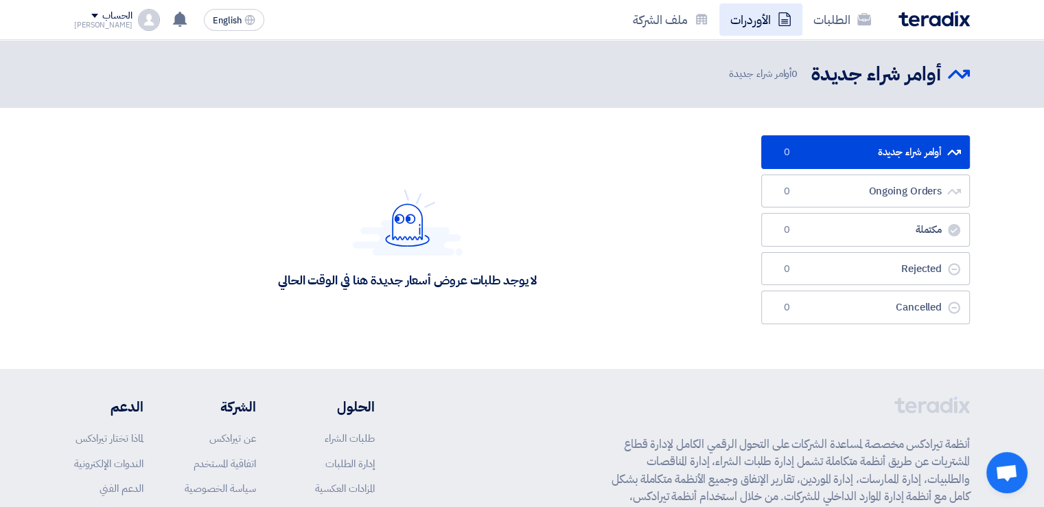
click at [723, 32] on link "الأوردرات" at bounding box center [760, 19] width 83 height 32
click at [686, 32] on link "ملف الشركة" at bounding box center [670, 19] width 97 height 32
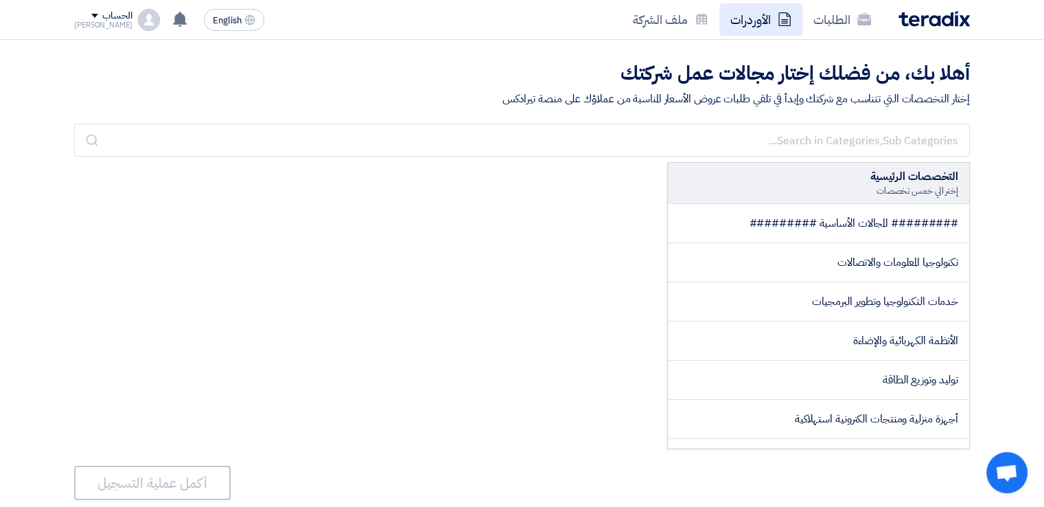
click at [744, 34] on link "الأوردرات" at bounding box center [760, 19] width 83 height 32
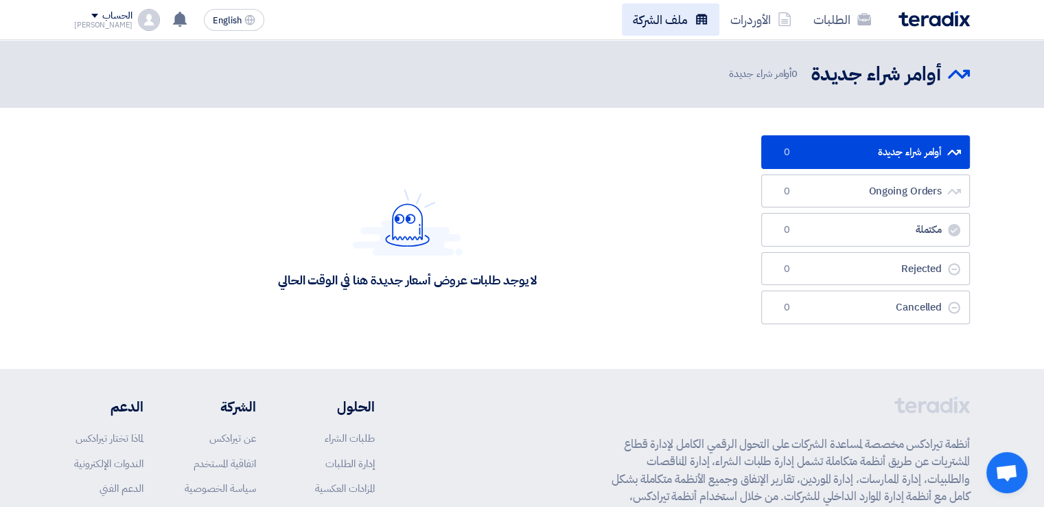
click at [685, 31] on link "ملف الشركة" at bounding box center [670, 19] width 97 height 32
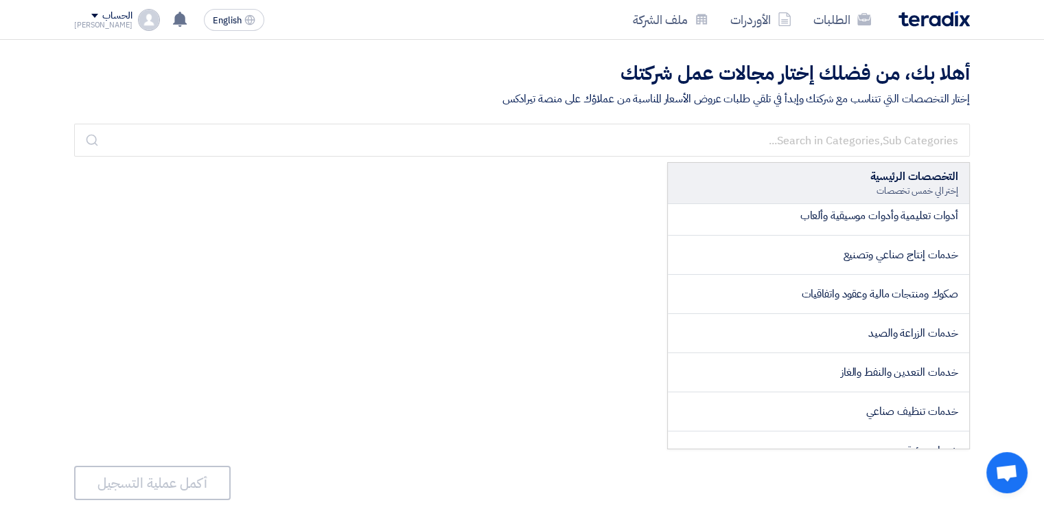
scroll to position [1769, 0]
click at [524, 295] on div "التخصصات الرئيسية إختر الي خمس تخصصات ######### المجالات الأساسية ######### تكن…" at bounding box center [522, 305] width 896 height 287
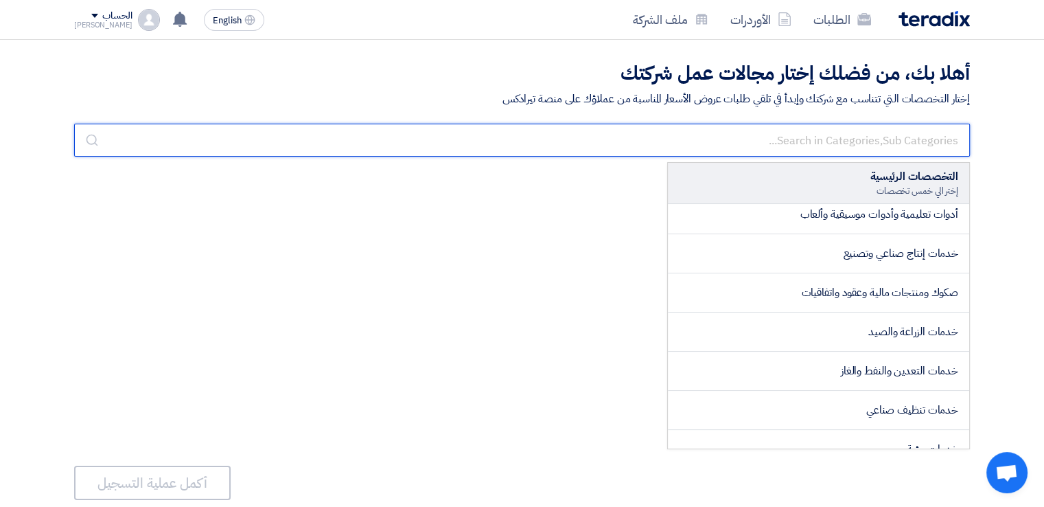
click at [603, 124] on input "text" at bounding box center [522, 140] width 896 height 33
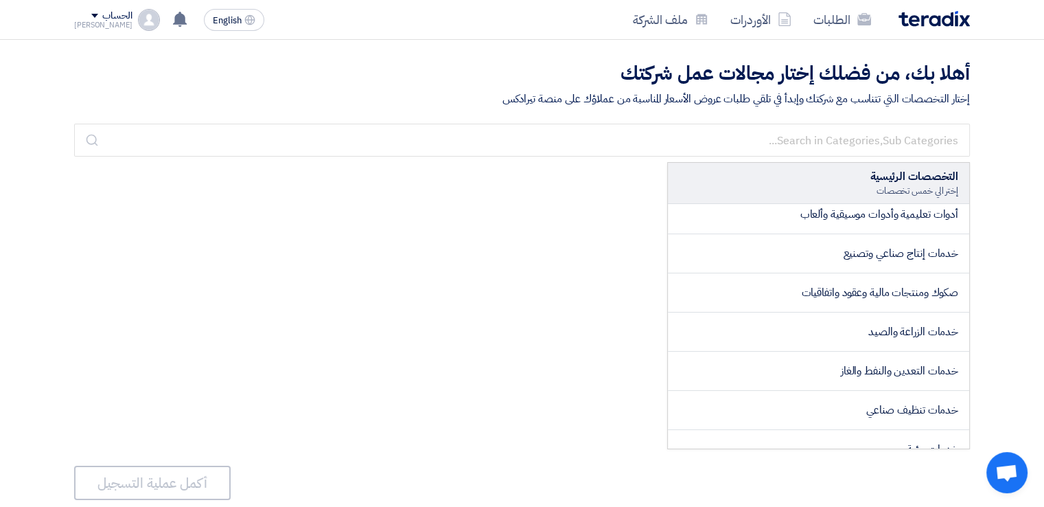
click at [623, 196] on div "التخصصات الرئيسية إختر الي خمس تخصصات ######### المجالات الأساسية ######### تكن…" at bounding box center [522, 305] width 896 height 287
click at [769, 6] on link "الأوردرات" at bounding box center [760, 19] width 83 height 32
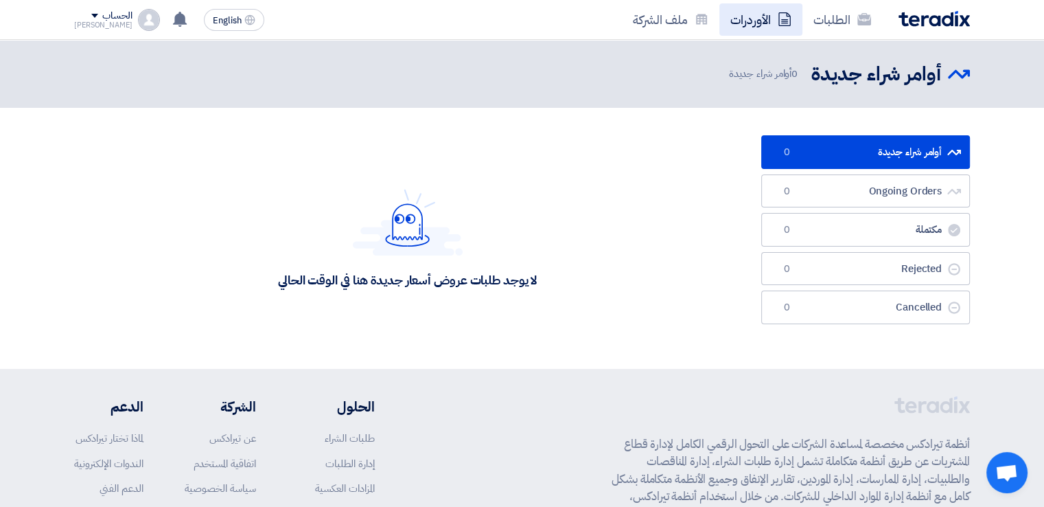
click at [799, 20] on link "الأوردرات" at bounding box center [760, 19] width 83 height 32
click at [819, 23] on link "الطلبات" at bounding box center [842, 19] width 80 height 32
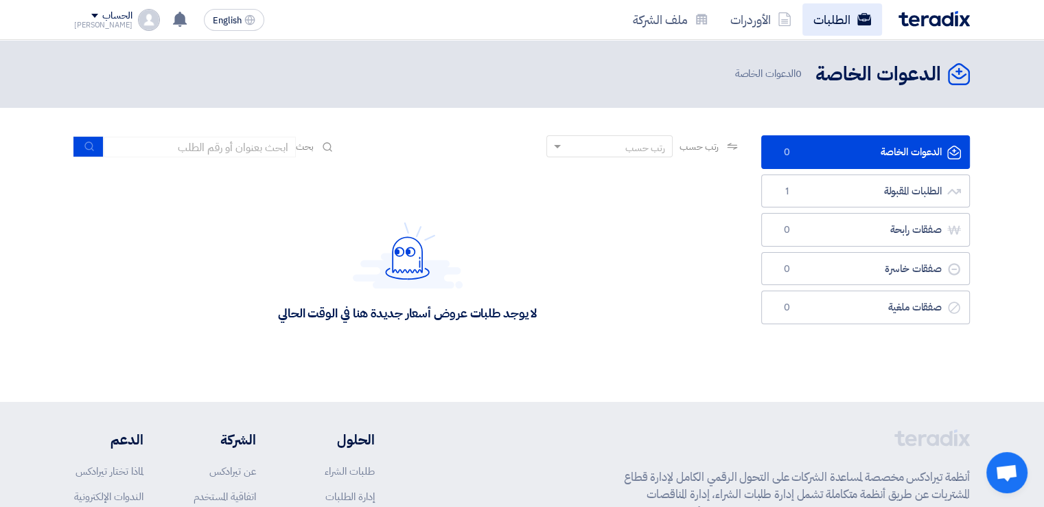
click at [830, 23] on link "الطلبات" at bounding box center [842, 19] width 80 height 32
click at [767, 12] on link "الأوردرات" at bounding box center [760, 19] width 83 height 32
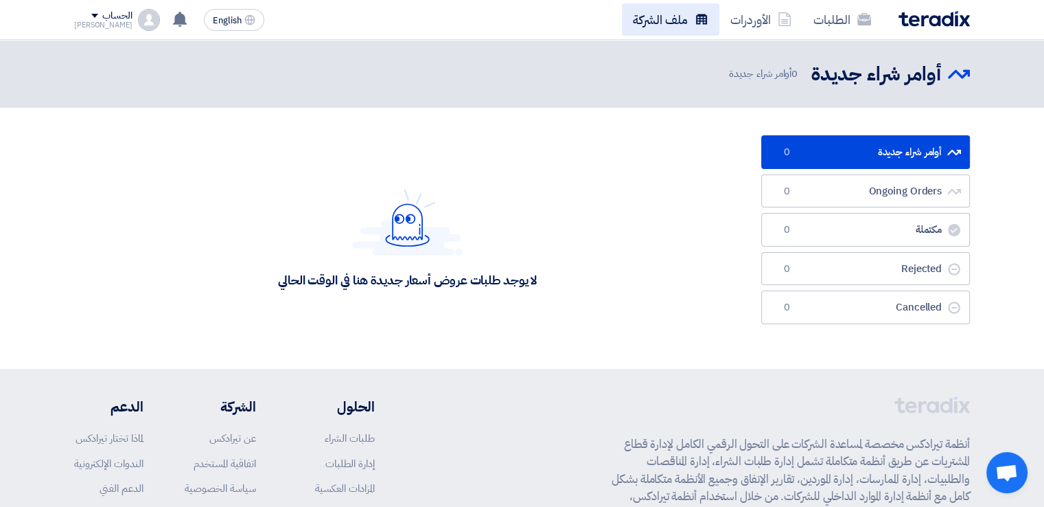
click at [666, 19] on link "ملف الشركة" at bounding box center [670, 19] width 97 height 32
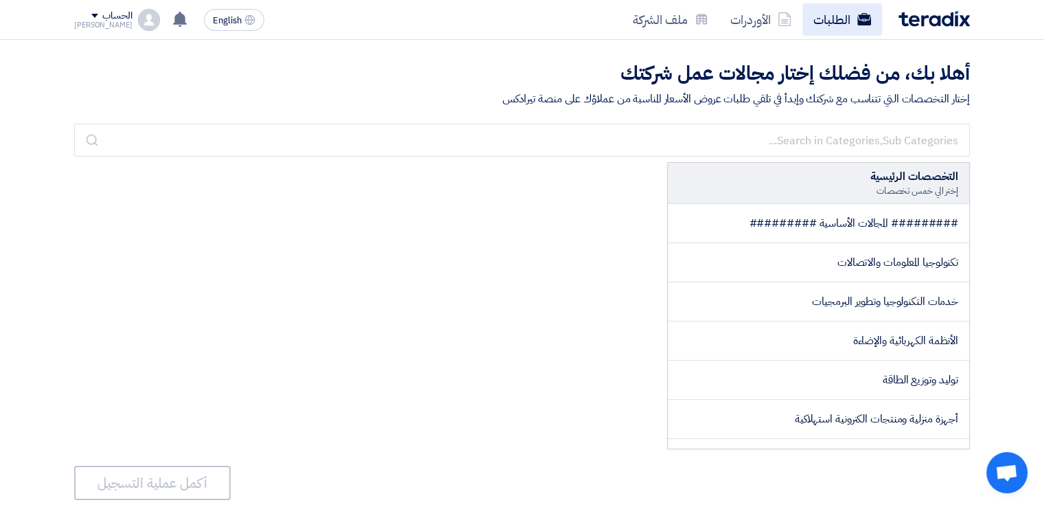
click at [846, 21] on link "الطلبات" at bounding box center [842, 19] width 80 height 32
